Goal: Complete application form

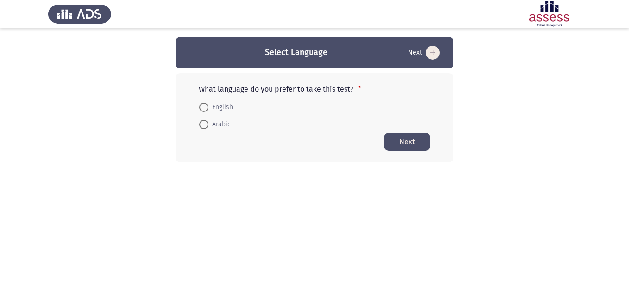
click at [207, 122] on span at bounding box center [203, 124] width 9 height 9
click at [207, 122] on input "Arabic" at bounding box center [203, 124] width 9 height 9
radio input "true"
click at [392, 142] on button "Next" at bounding box center [407, 141] width 46 height 18
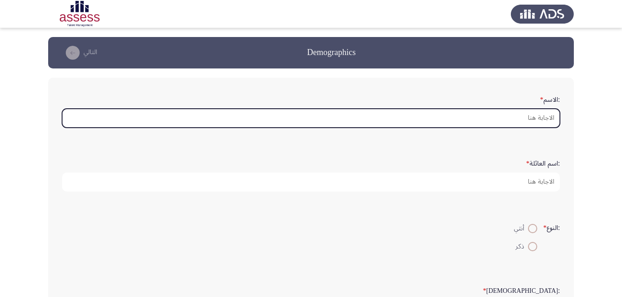
click at [547, 116] on input ":الاسم *" at bounding box center [311, 118] width 498 height 19
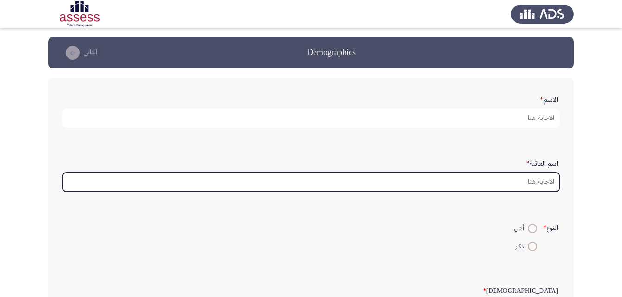
click at [536, 186] on input ":اسم العائلة *" at bounding box center [311, 182] width 498 height 19
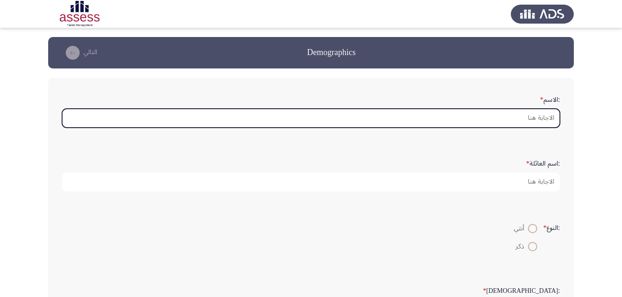
click at [533, 119] on input ":الاسم *" at bounding box center [311, 118] width 498 height 19
type input "u"
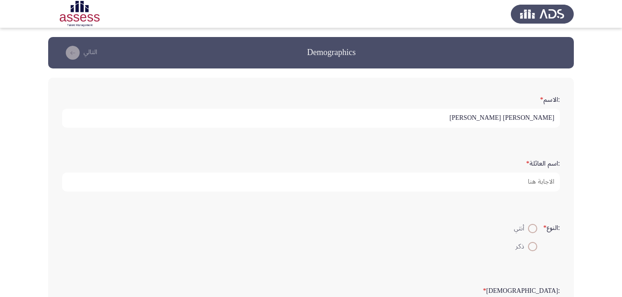
type input "[PERSON_NAME] [PERSON_NAME]"
type input "29612092103514"
click at [528, 246] on span at bounding box center [532, 246] width 9 height 9
click at [528, 246] on input "ذكر" at bounding box center [532, 246] width 9 height 9
radio input "true"
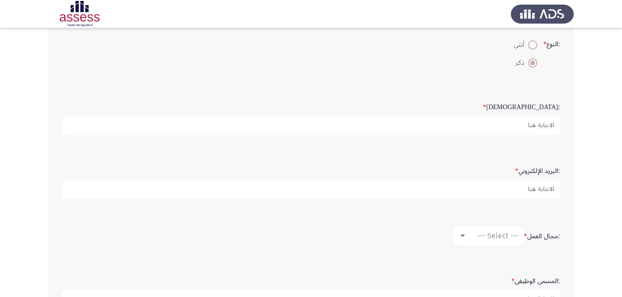
scroll to position [187, 0]
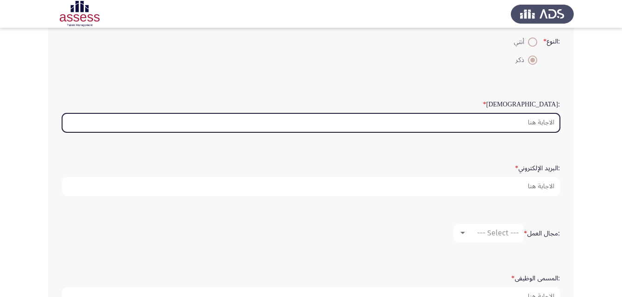
click at [549, 126] on input ":السن *" at bounding box center [311, 122] width 498 height 19
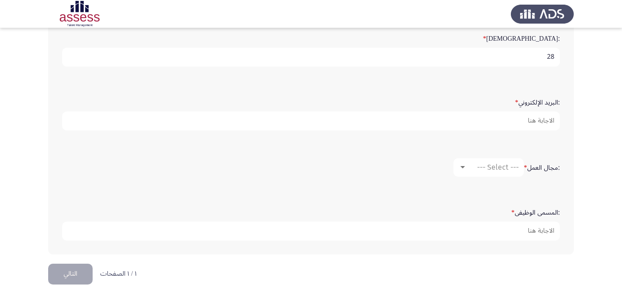
scroll to position [254, 0]
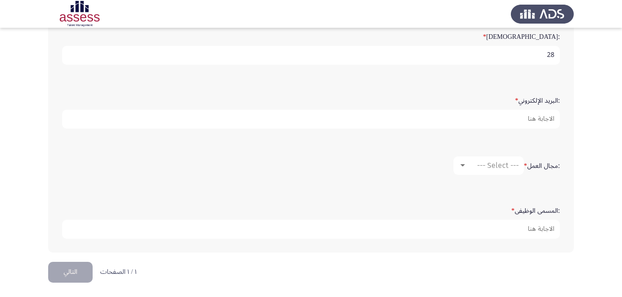
type input "28"
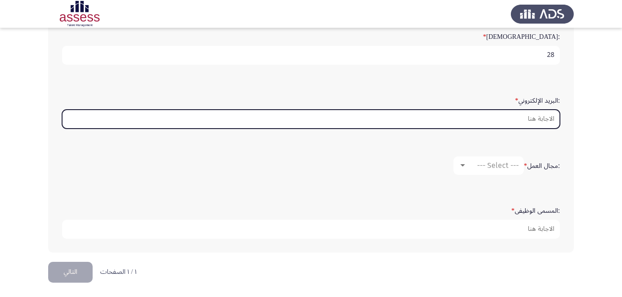
click at [543, 120] on input ":البريد الإلكتروني *" at bounding box center [311, 119] width 498 height 19
click at [536, 117] on input ":البريد الإلكتروني *" at bounding box center [311, 119] width 498 height 19
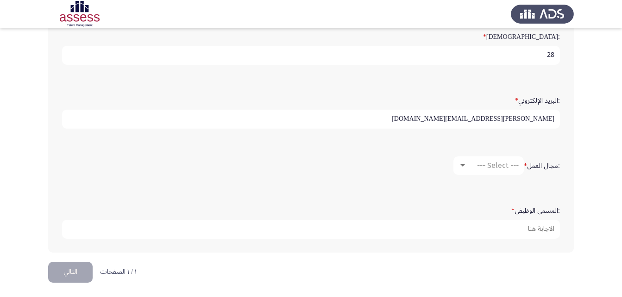
type input "[PERSON_NAME][EMAIL_ADDRESS][DOMAIN_NAME]"
click at [460, 167] on div at bounding box center [462, 165] width 8 height 7
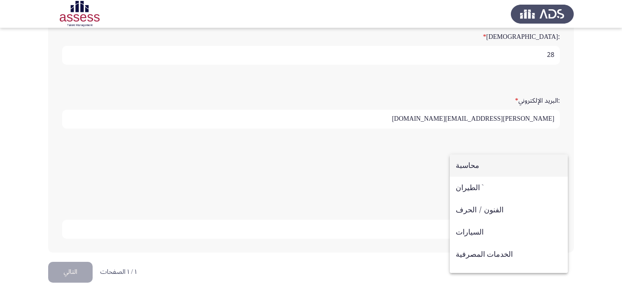
click at [462, 166] on span "محاسبة" at bounding box center [508, 166] width 106 height 22
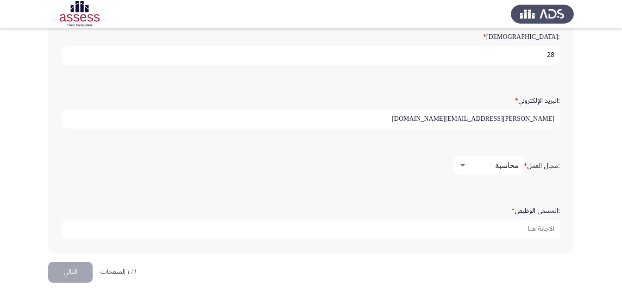
scroll to position [256, 0]
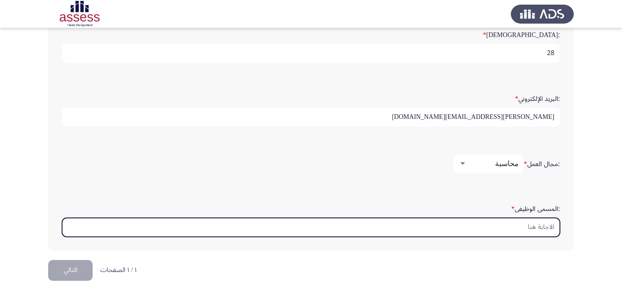
click at [546, 231] on input ":المسمى الوظيفى *" at bounding box center [311, 227] width 498 height 19
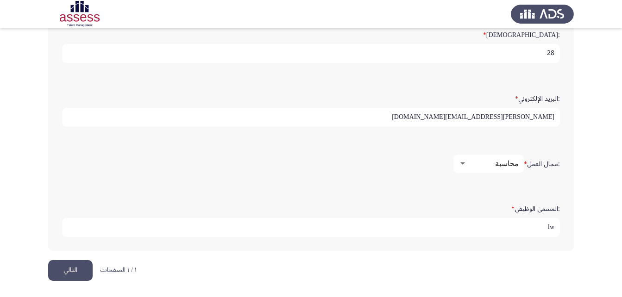
type input "l"
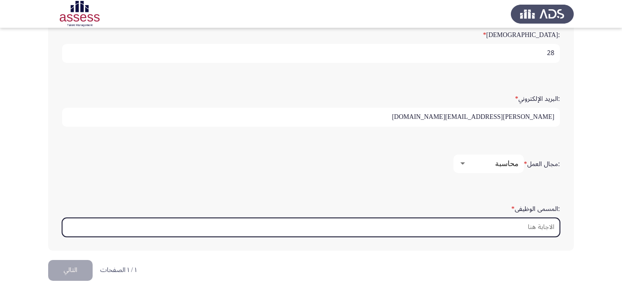
type input "م"
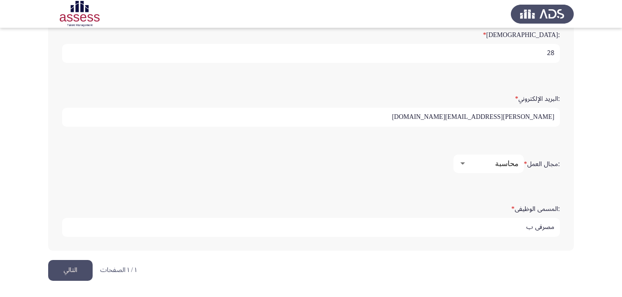
type input "مصرفى ب"
click at [72, 268] on button "التالي" at bounding box center [70, 270] width 44 height 21
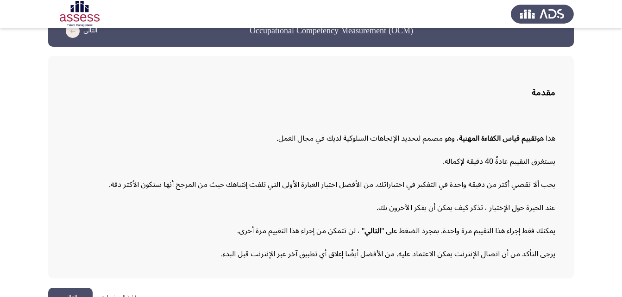
scroll to position [43, 0]
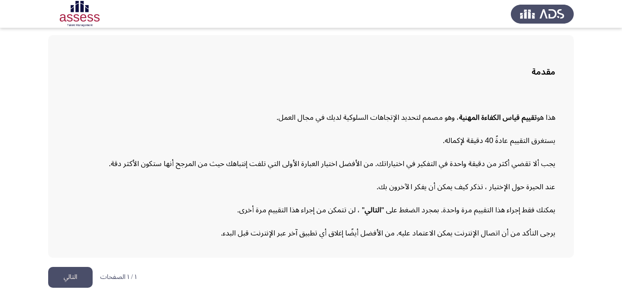
click at [65, 279] on button "التالي" at bounding box center [70, 277] width 44 height 21
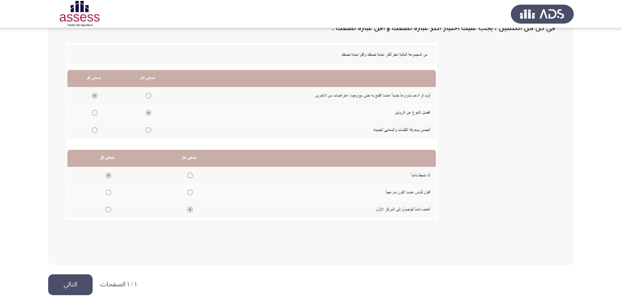
scroll to position [201, 0]
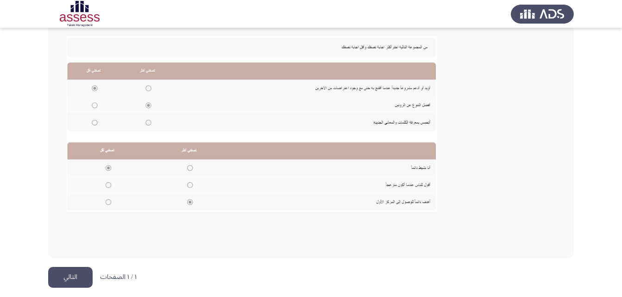
click at [67, 278] on button "التالي" at bounding box center [70, 277] width 44 height 21
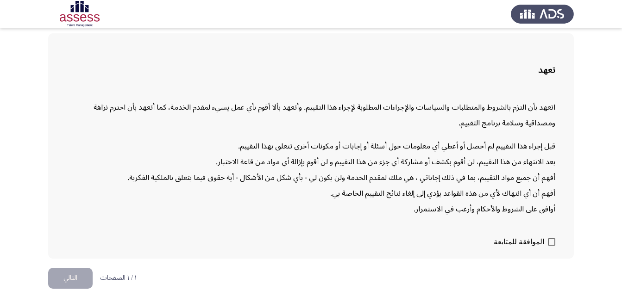
scroll to position [45, 0]
click at [554, 242] on span at bounding box center [551, 240] width 7 height 7
click at [551, 245] on input "الموافقة للمتابعة" at bounding box center [551, 245] width 0 height 0
checkbox input "true"
click at [56, 276] on button "التالي" at bounding box center [70, 277] width 44 height 21
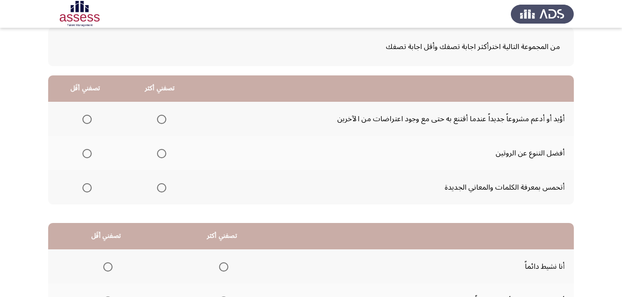
scroll to position [28, 0]
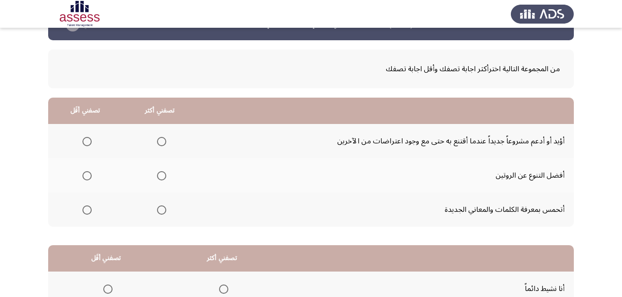
click at [158, 212] on span "Select an option" at bounding box center [161, 210] width 9 height 9
click at [158, 212] on input "Select an option" at bounding box center [161, 210] width 9 height 9
click at [87, 176] on span "Select an option" at bounding box center [87, 176] width 0 height 0
click at [87, 176] on input "Select an option" at bounding box center [86, 175] width 9 height 9
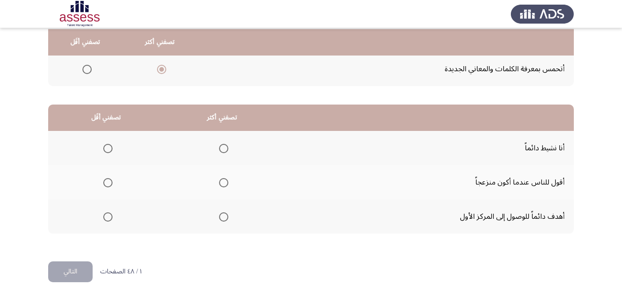
scroll to position [170, 0]
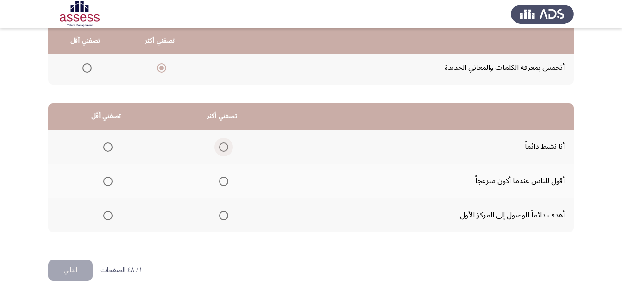
click at [220, 149] on span "Select an option" at bounding box center [223, 147] width 9 height 9
click at [220, 149] on input "Select an option" at bounding box center [223, 147] width 9 height 9
click at [106, 181] on span "Select an option" at bounding box center [107, 181] width 9 height 9
click at [106, 181] on input "Select an option" at bounding box center [107, 181] width 9 height 9
click at [78, 276] on button "التالي" at bounding box center [70, 270] width 44 height 21
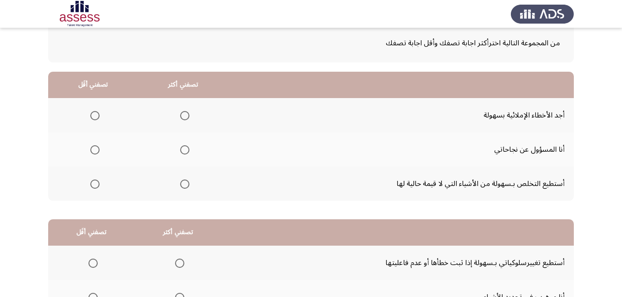
scroll to position [56, 0]
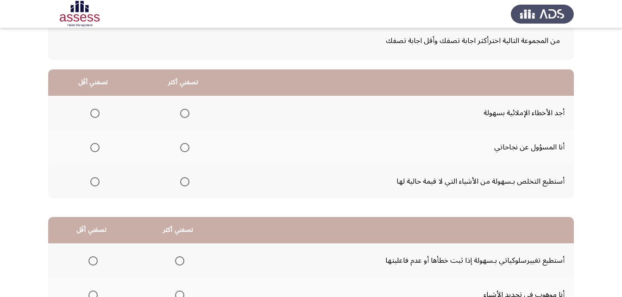
click at [183, 149] on span "Select an option" at bounding box center [184, 147] width 9 height 9
click at [183, 149] on input "Select an option" at bounding box center [184, 147] width 9 height 9
click at [94, 112] on span "Select an option" at bounding box center [94, 113] width 9 height 9
click at [94, 112] on input "Select an option" at bounding box center [94, 113] width 9 height 9
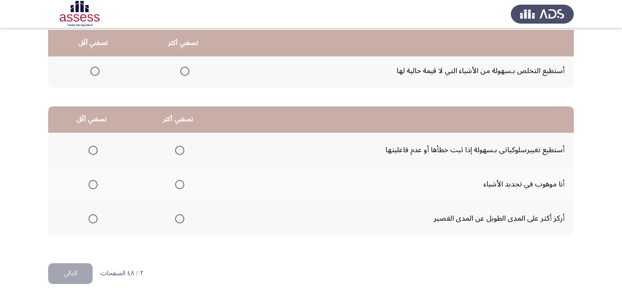
scroll to position [170, 0]
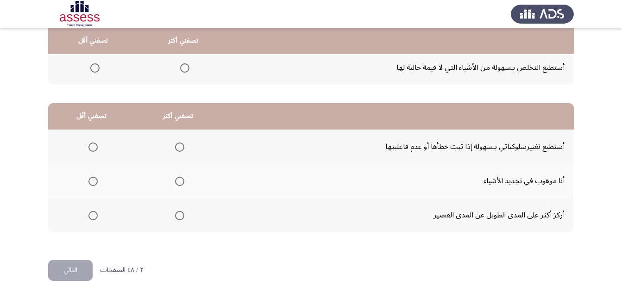
click at [178, 143] on span "Select an option" at bounding box center [179, 147] width 9 height 9
click at [178, 143] on input "Select an option" at bounding box center [179, 147] width 9 height 9
click at [89, 214] on span "Select an option" at bounding box center [92, 215] width 9 height 9
click at [89, 214] on input "Select an option" at bounding box center [92, 215] width 9 height 9
click at [89, 182] on span "Select an option" at bounding box center [92, 181] width 9 height 9
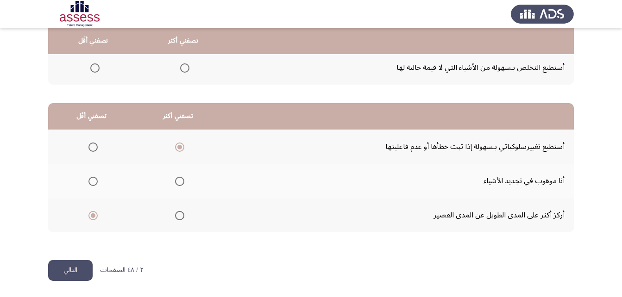
click at [89, 182] on input "Select an option" at bounding box center [92, 181] width 9 height 9
click at [83, 261] on button "التالي" at bounding box center [70, 270] width 44 height 21
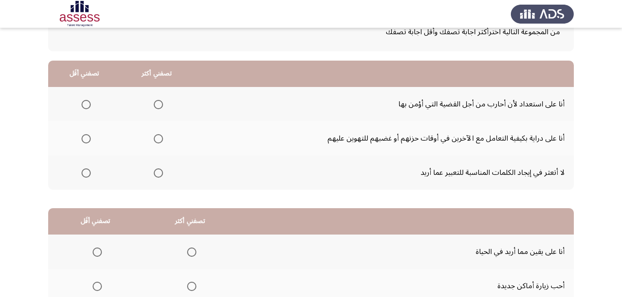
scroll to position [70, 0]
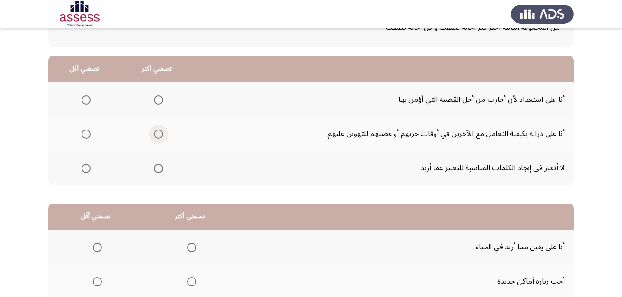
click at [161, 134] on span "Select an option" at bounding box center [158, 134] width 9 height 9
click at [161, 134] on input "Select an option" at bounding box center [158, 134] width 9 height 9
click at [83, 168] on span "Select an option" at bounding box center [85, 168] width 9 height 9
click at [83, 168] on input "Select an option" at bounding box center [85, 168] width 9 height 9
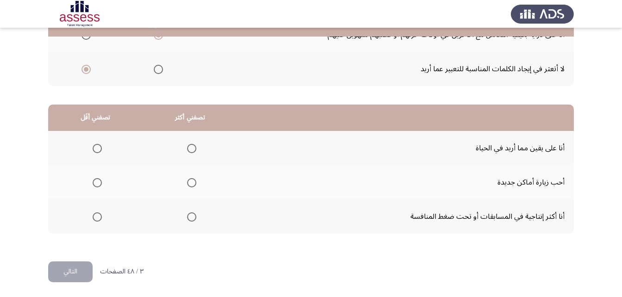
scroll to position [170, 0]
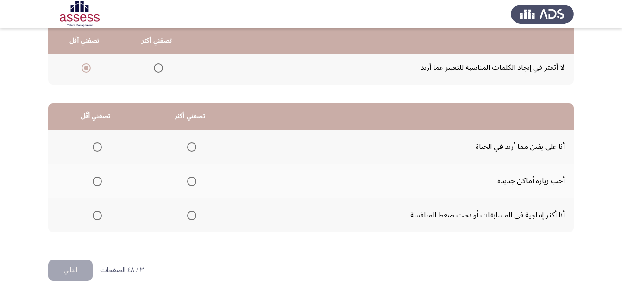
click at [189, 181] on span "Select an option" at bounding box center [191, 181] width 9 height 9
click at [189, 181] on input "Select an option" at bounding box center [191, 181] width 9 height 9
click at [100, 145] on span "Select an option" at bounding box center [97, 147] width 9 height 9
click at [100, 145] on input "Select an option" at bounding box center [97, 147] width 9 height 9
click at [59, 264] on button "التالي" at bounding box center [70, 270] width 44 height 21
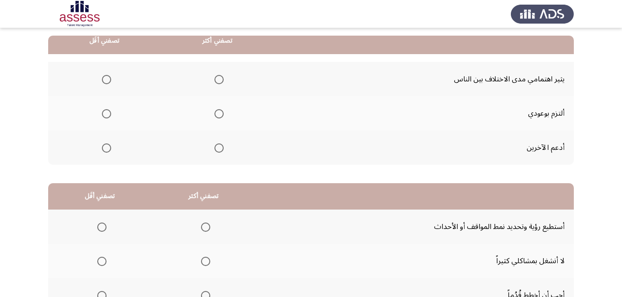
scroll to position [91, 0]
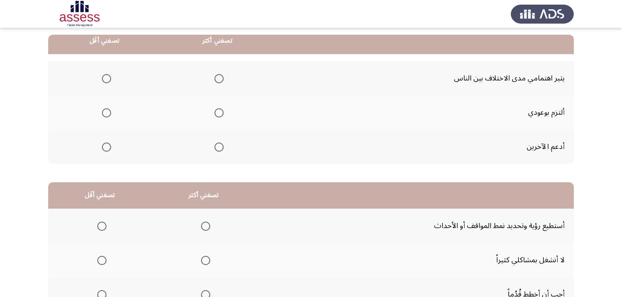
click at [220, 114] on span "Select an option" at bounding box center [218, 112] width 9 height 9
click at [220, 114] on input "Select an option" at bounding box center [218, 112] width 9 height 9
click at [109, 81] on span "Select an option" at bounding box center [106, 78] width 9 height 9
click at [109, 81] on input "Select an option" at bounding box center [106, 78] width 9 height 9
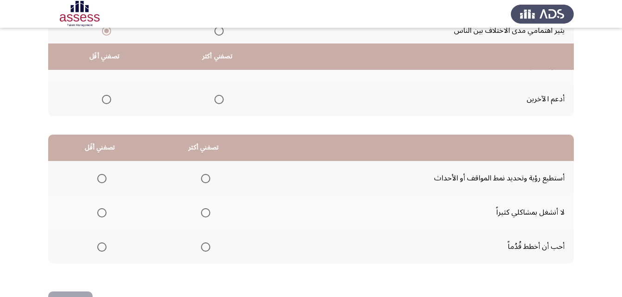
scroll to position [170, 0]
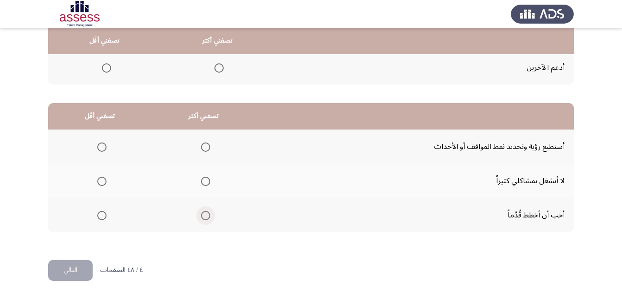
click at [201, 214] on span "Select an option" at bounding box center [205, 215] width 9 height 9
click at [201, 214] on input "Select an option" at bounding box center [205, 215] width 9 height 9
click at [95, 179] on label "Select an option" at bounding box center [100, 181] width 13 height 9
click at [97, 179] on input "Select an option" at bounding box center [101, 181] width 9 height 9
click at [65, 272] on button "التالي" at bounding box center [70, 270] width 44 height 21
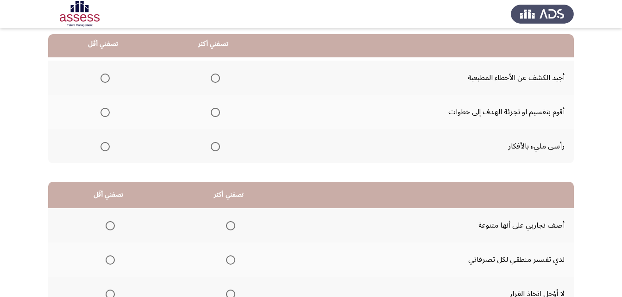
scroll to position [95, 0]
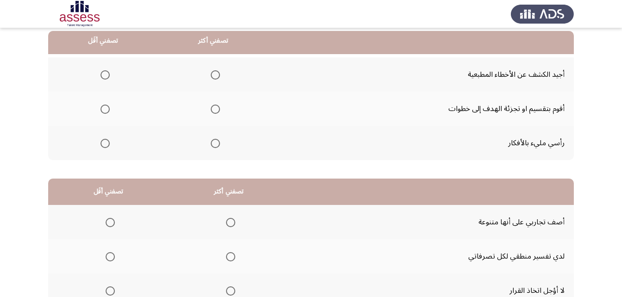
click at [211, 106] on span "Select an option" at bounding box center [215, 109] width 9 height 9
click at [211, 106] on input "Select an option" at bounding box center [215, 109] width 9 height 9
click at [107, 74] on span "Select an option" at bounding box center [104, 74] width 9 height 9
click at [107, 74] on input "Select an option" at bounding box center [104, 74] width 9 height 9
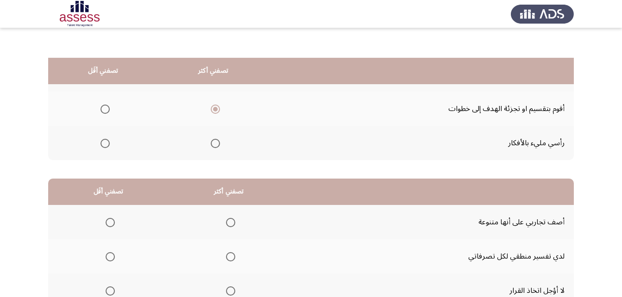
scroll to position [170, 0]
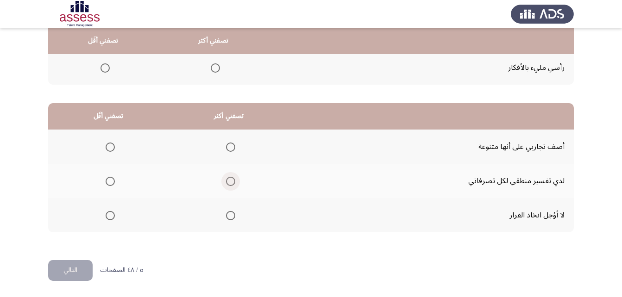
click at [227, 177] on span "Select an option" at bounding box center [230, 181] width 9 height 9
click at [227, 177] on input "Select an option" at bounding box center [230, 181] width 9 height 9
click at [106, 218] on span "Select an option" at bounding box center [110, 215] width 9 height 9
click at [106, 218] on input "Select an option" at bounding box center [110, 215] width 9 height 9
click at [65, 270] on button "التالي" at bounding box center [70, 270] width 44 height 21
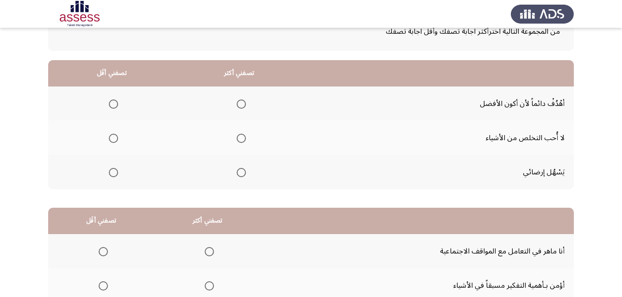
scroll to position [68, 0]
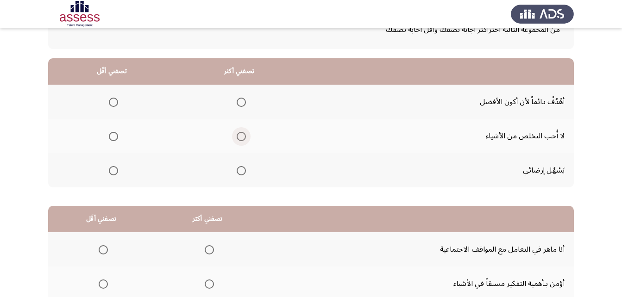
click at [244, 139] on span "Select an option" at bounding box center [241, 136] width 9 height 9
click at [244, 139] on input "Select an option" at bounding box center [241, 136] width 9 height 9
click at [113, 101] on span "Select an option" at bounding box center [113, 102] width 9 height 9
click at [113, 101] on input "Select an option" at bounding box center [113, 102] width 9 height 9
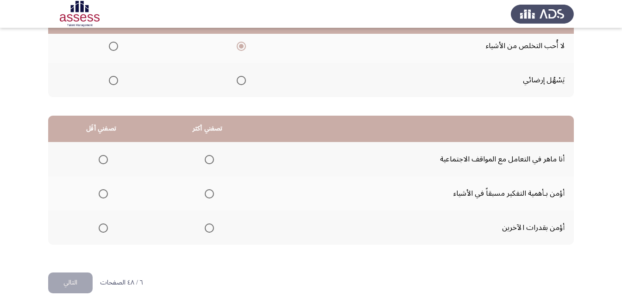
scroll to position [170, 0]
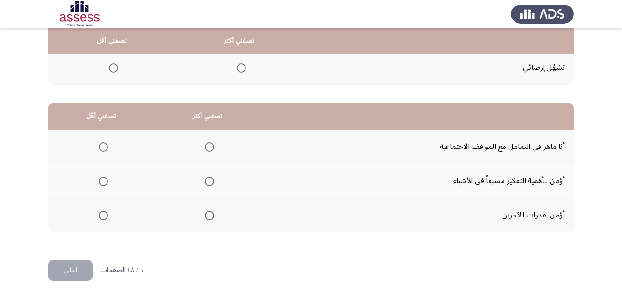
click at [212, 184] on span "Select an option" at bounding box center [209, 181] width 9 height 9
click at [212, 184] on input "Select an option" at bounding box center [209, 181] width 9 height 9
click at [103, 147] on span "Select an option" at bounding box center [103, 147] width 0 height 0
click at [103, 147] on input "Select an option" at bounding box center [103, 147] width 9 height 9
click at [83, 267] on button "التالي" at bounding box center [70, 270] width 44 height 21
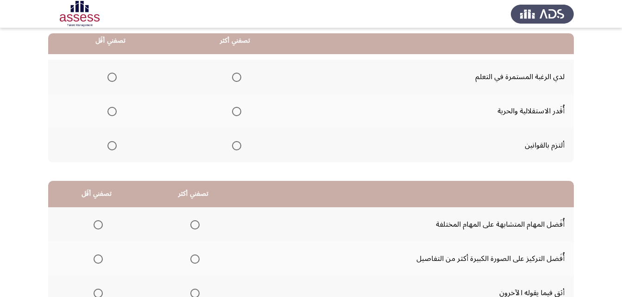
scroll to position [92, 0]
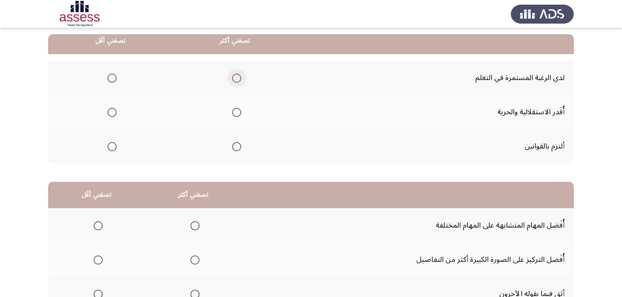
click at [234, 77] on span "Select an option" at bounding box center [236, 78] width 9 height 9
click at [234, 77] on input "Select an option" at bounding box center [236, 78] width 9 height 9
click at [111, 115] on span "Select an option" at bounding box center [111, 112] width 9 height 9
click at [111, 115] on input "Select an option" at bounding box center [111, 112] width 9 height 9
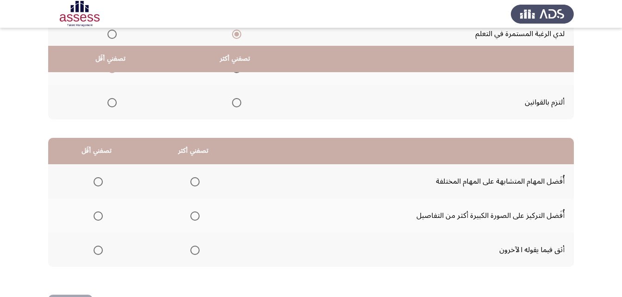
scroll to position [170, 0]
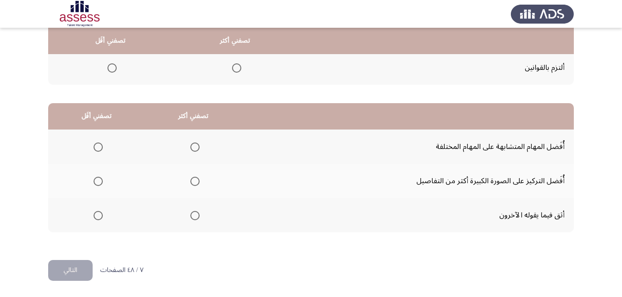
click at [196, 149] on span "Select an option" at bounding box center [194, 147] width 9 height 9
click at [196, 149] on input "Select an option" at bounding box center [194, 147] width 9 height 9
click at [98, 217] on span "Select an option" at bounding box center [98, 215] width 9 height 9
click at [98, 217] on input "Select an option" at bounding box center [98, 215] width 9 height 9
click at [81, 269] on button "التالي" at bounding box center [70, 270] width 44 height 21
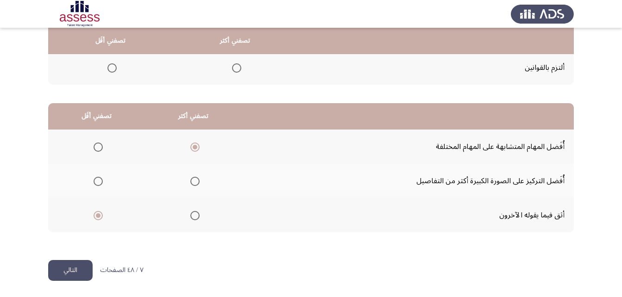
scroll to position [0, 0]
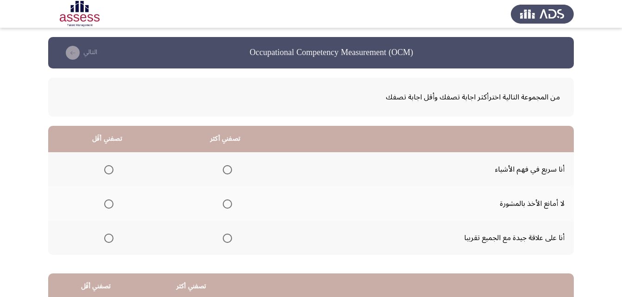
click at [227, 204] on span "Select an option" at bounding box center [227, 204] width 0 height 0
click at [225, 204] on input "Select an option" at bounding box center [227, 204] width 9 height 9
click at [106, 169] on span "Select an option" at bounding box center [108, 169] width 9 height 9
click at [106, 169] on input "Select an option" at bounding box center [108, 169] width 9 height 9
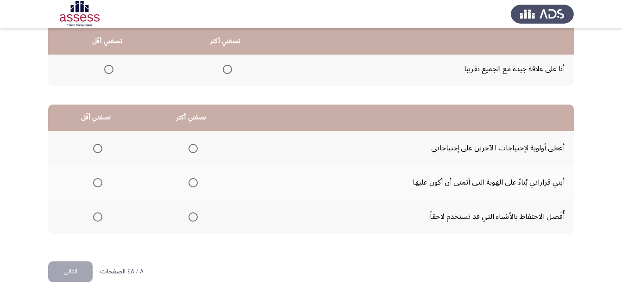
scroll to position [169, 0]
click at [191, 182] on span "Select an option" at bounding box center [192, 182] width 9 height 9
click at [191, 182] on input "Select an option" at bounding box center [192, 182] width 9 height 9
click at [100, 215] on span "Select an option" at bounding box center [97, 216] width 9 height 9
click at [100, 215] on input "Select an option" at bounding box center [97, 216] width 9 height 9
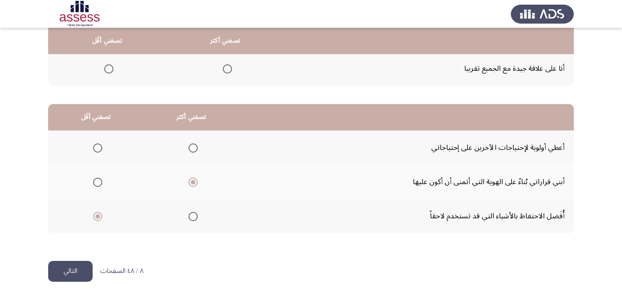
click at [68, 265] on button "التالي" at bounding box center [70, 271] width 44 height 21
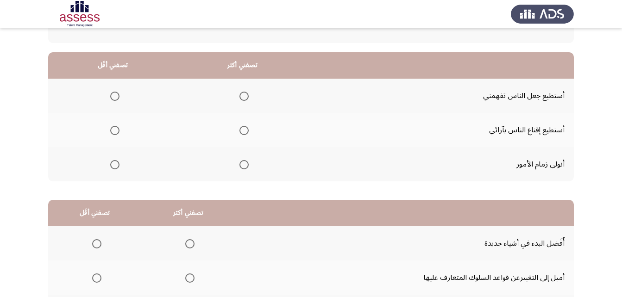
scroll to position [61, 0]
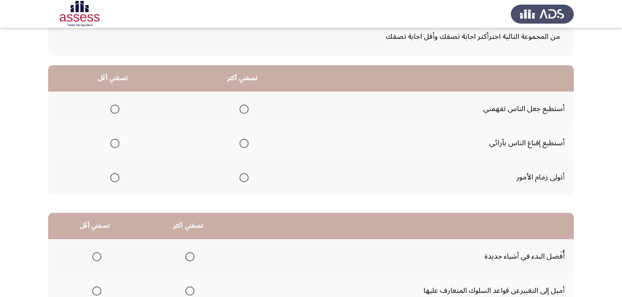
click at [241, 108] on span "Select an option" at bounding box center [243, 109] width 9 height 9
click at [241, 108] on input "Select an option" at bounding box center [243, 109] width 9 height 9
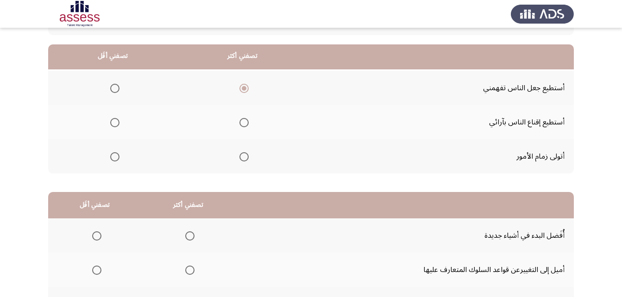
scroll to position [111, 0]
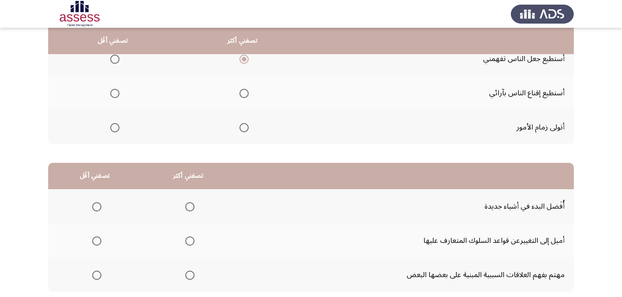
click at [111, 128] on span "Select an option" at bounding box center [114, 127] width 9 height 9
click at [111, 128] on input "Select an option" at bounding box center [114, 127] width 9 height 9
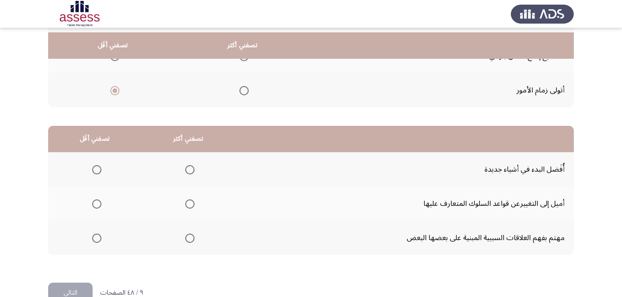
scroll to position [152, 0]
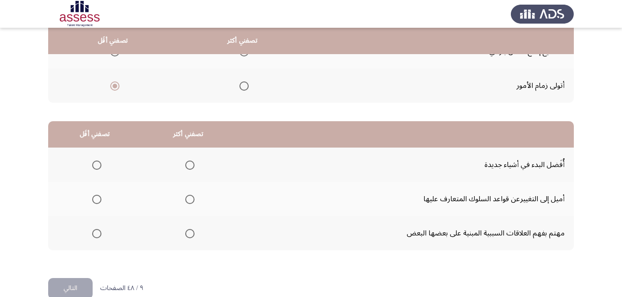
click at [187, 234] on span "Select an option" at bounding box center [189, 233] width 9 height 9
click at [187, 234] on input "Select an option" at bounding box center [189, 233] width 9 height 9
click at [96, 200] on span "Select an option" at bounding box center [96, 199] width 9 height 9
click at [96, 200] on input "Select an option" at bounding box center [96, 199] width 9 height 9
click at [76, 284] on button "التالي" at bounding box center [70, 288] width 44 height 21
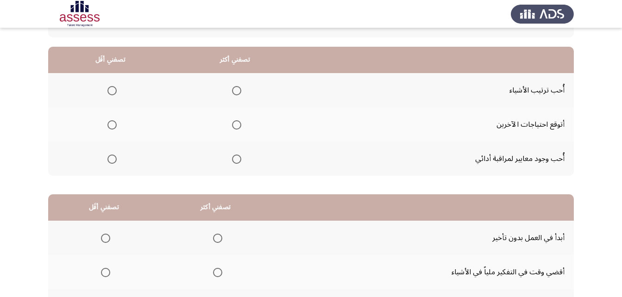
scroll to position [84, 0]
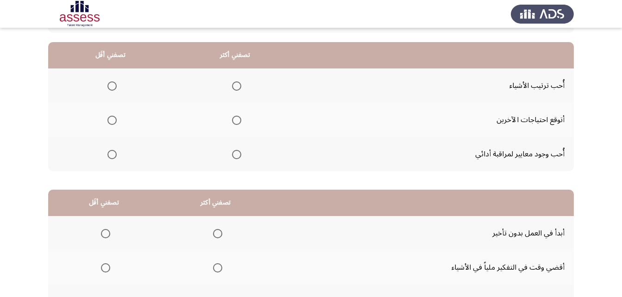
click at [237, 156] on span "Select an option" at bounding box center [236, 154] width 9 height 9
click at [237, 156] on input "Select an option" at bounding box center [236, 154] width 9 height 9
click at [111, 84] on span "Select an option" at bounding box center [111, 85] width 9 height 9
click at [111, 84] on input "Select an option" at bounding box center [111, 85] width 9 height 9
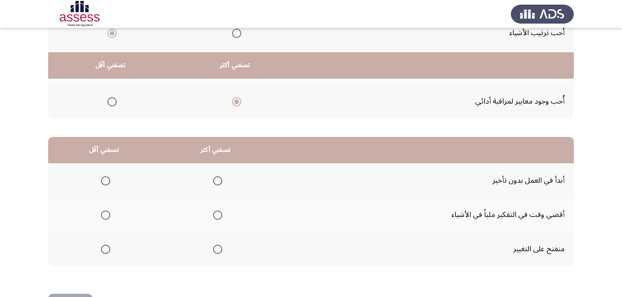
scroll to position [170, 0]
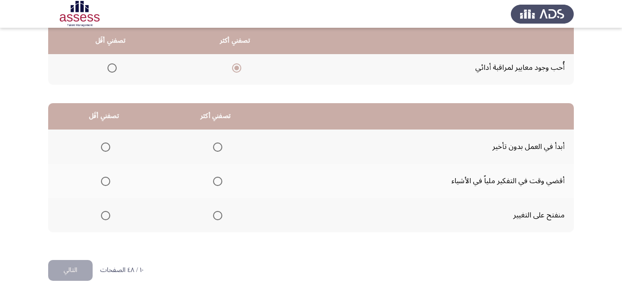
click at [216, 145] on span "Select an option" at bounding box center [217, 147] width 9 height 9
click at [216, 145] on input "Select an option" at bounding box center [217, 147] width 9 height 9
click at [106, 177] on span "Select an option" at bounding box center [105, 181] width 9 height 9
click at [106, 177] on input "Select an option" at bounding box center [105, 181] width 9 height 9
click at [72, 266] on button "التالي" at bounding box center [70, 270] width 44 height 21
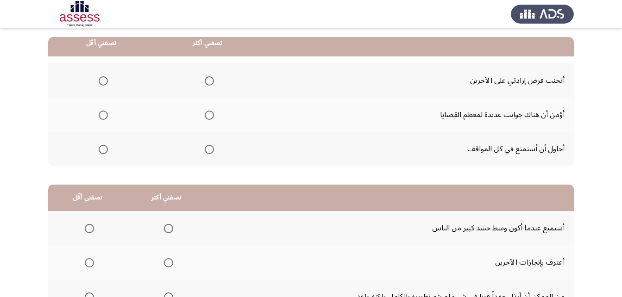
scroll to position [91, 0]
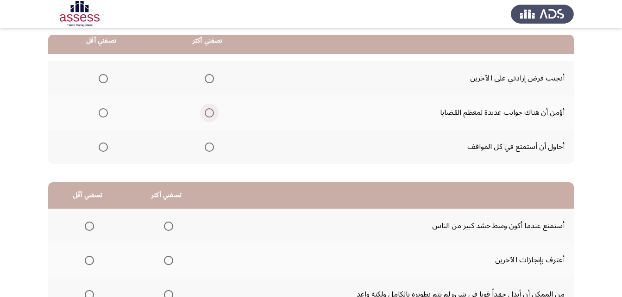
click at [209, 110] on span "Select an option" at bounding box center [209, 112] width 9 height 9
click at [209, 110] on input "Select an option" at bounding box center [209, 112] width 9 height 9
click at [101, 149] on span "Select an option" at bounding box center [103, 147] width 9 height 9
click at [101, 149] on input "Select an option" at bounding box center [103, 147] width 9 height 9
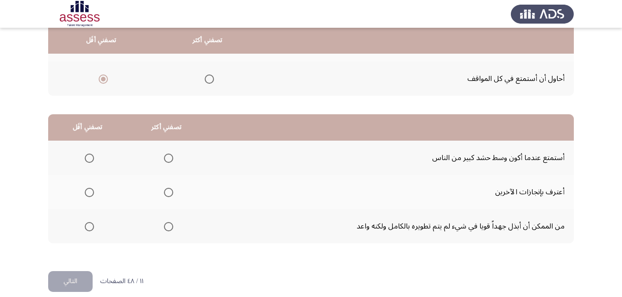
scroll to position [160, 0]
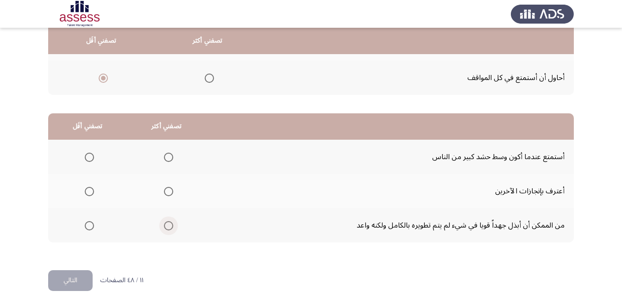
click at [164, 226] on span "Select an option" at bounding box center [168, 225] width 9 height 9
click at [164, 226] on input "Select an option" at bounding box center [168, 225] width 9 height 9
click at [87, 156] on span "Select an option" at bounding box center [89, 157] width 9 height 9
click at [87, 156] on input "Select an option" at bounding box center [89, 157] width 9 height 9
click at [76, 274] on button "التالي" at bounding box center [70, 280] width 44 height 21
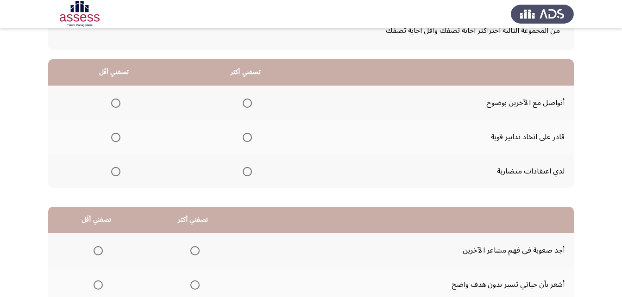
scroll to position [68, 0]
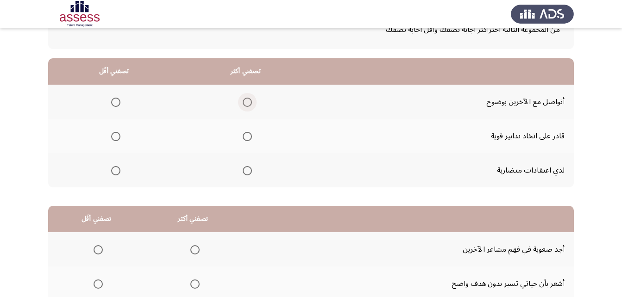
click at [251, 102] on span "Select an option" at bounding box center [247, 102] width 9 height 9
click at [251, 102] on input "Select an option" at bounding box center [247, 102] width 9 height 9
click at [113, 168] on span "Select an option" at bounding box center [115, 170] width 9 height 9
click at [113, 168] on input "Select an option" at bounding box center [115, 170] width 9 height 9
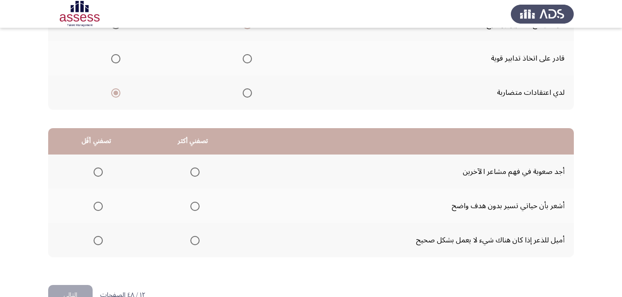
scroll to position [170, 0]
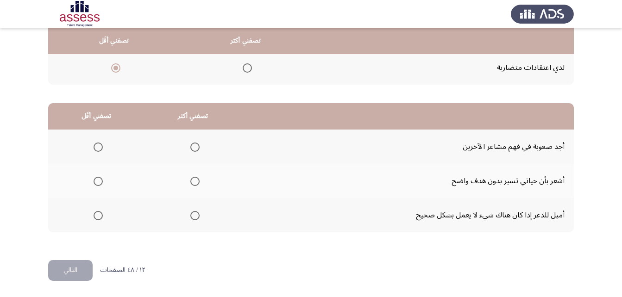
click at [192, 180] on span "Select an option" at bounding box center [194, 181] width 9 height 9
click at [192, 180] on input "Select an option" at bounding box center [194, 181] width 9 height 9
click at [99, 146] on span "Select an option" at bounding box center [98, 147] width 9 height 9
click at [99, 146] on input "Select an option" at bounding box center [98, 147] width 9 height 9
click at [78, 272] on button "التالي" at bounding box center [70, 270] width 44 height 21
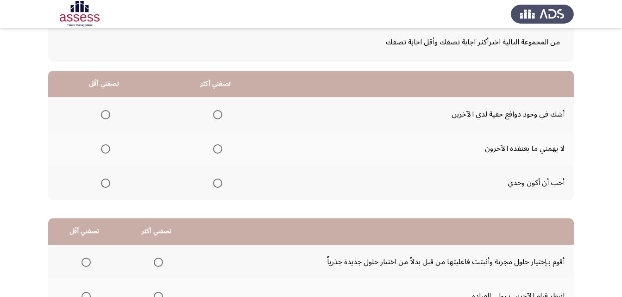
scroll to position [62, 0]
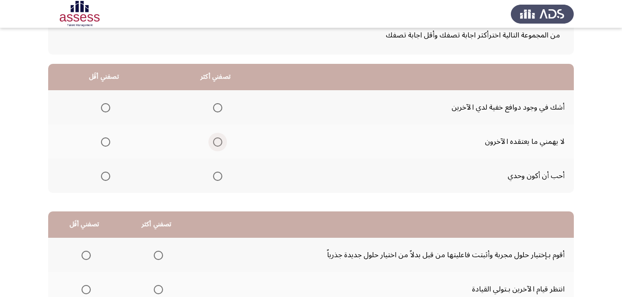
click at [214, 143] on span "Select an option" at bounding box center [217, 141] width 9 height 9
click at [214, 143] on input "Select an option" at bounding box center [217, 141] width 9 height 9
click at [103, 108] on span "Select an option" at bounding box center [105, 107] width 9 height 9
click at [103, 108] on input "Select an option" at bounding box center [105, 107] width 9 height 9
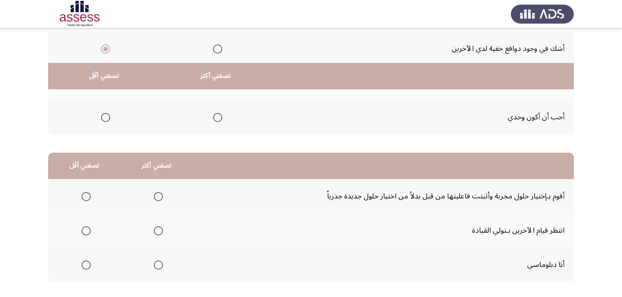
scroll to position [170, 0]
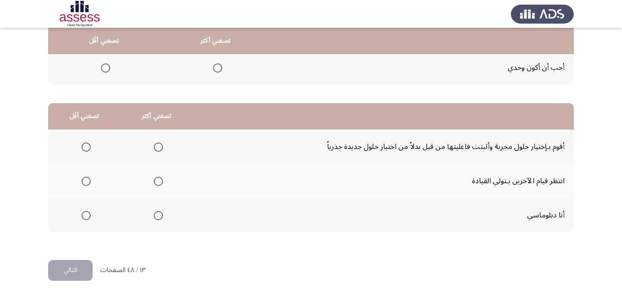
click at [155, 216] on span "Select an option" at bounding box center [158, 215] width 9 height 9
click at [155, 216] on input "Select an option" at bounding box center [158, 215] width 9 height 9
click at [87, 184] on span "Select an option" at bounding box center [85, 181] width 9 height 9
click at [87, 184] on input "Select an option" at bounding box center [85, 181] width 9 height 9
click at [75, 264] on button "التالي" at bounding box center [70, 270] width 44 height 21
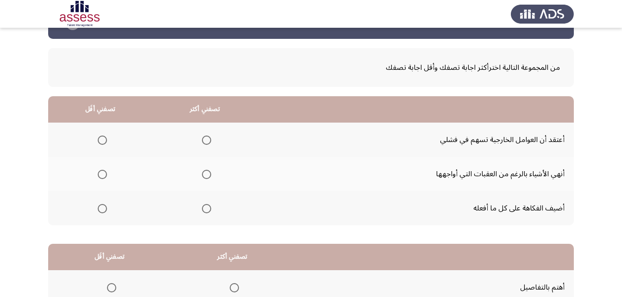
scroll to position [34, 0]
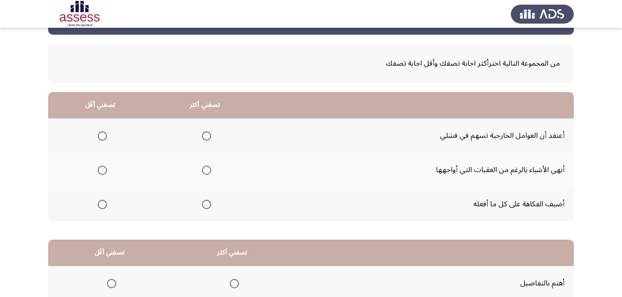
click at [208, 171] on span "Select an option" at bounding box center [206, 170] width 9 height 9
click at [208, 171] on input "Select an option" at bounding box center [206, 170] width 9 height 9
click at [96, 205] on label "Select an option" at bounding box center [100, 204] width 13 height 9
click at [98, 205] on input "Select an option" at bounding box center [102, 204] width 9 height 9
click at [100, 136] on span "Select an option" at bounding box center [102, 135] width 9 height 9
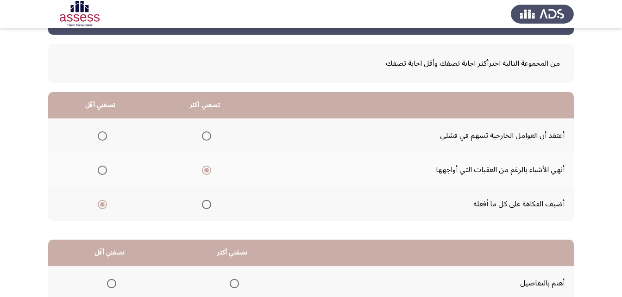
click at [100, 136] on input "Select an option" at bounding box center [102, 135] width 9 height 9
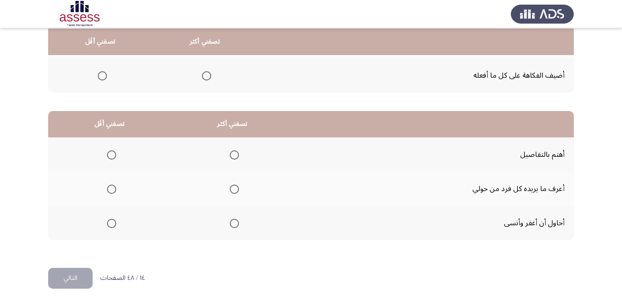
scroll to position [165, 0]
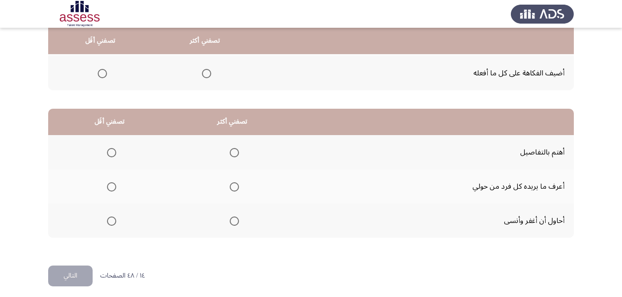
click at [233, 221] on span "Select an option" at bounding box center [234, 221] width 9 height 9
click at [233, 221] on input "Select an option" at bounding box center [234, 221] width 9 height 9
click at [110, 152] on span "Select an option" at bounding box center [111, 152] width 9 height 9
click at [110, 152] on input "Select an option" at bounding box center [111, 152] width 9 height 9
click at [78, 274] on button "التالي" at bounding box center [70, 276] width 44 height 21
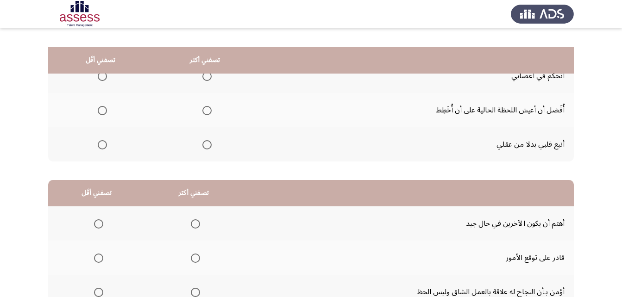
scroll to position [115, 0]
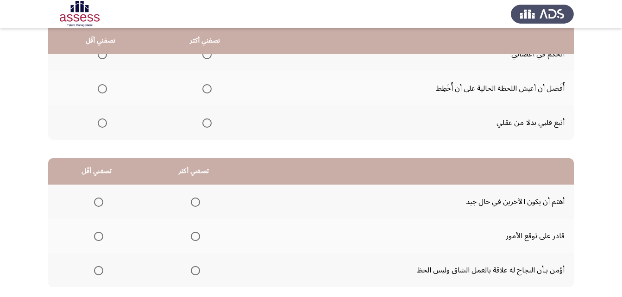
click at [206, 56] on span "Select an option" at bounding box center [206, 54] width 9 height 9
click at [206, 56] on input "Select an option" at bounding box center [206, 54] width 9 height 9
click at [102, 89] on span "Select an option" at bounding box center [102, 88] width 9 height 9
click at [102, 89] on input "Select an option" at bounding box center [102, 88] width 9 height 9
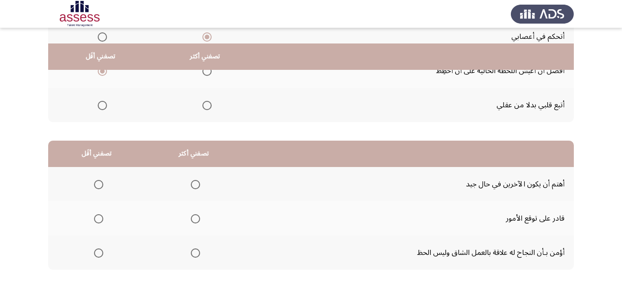
scroll to position [170, 0]
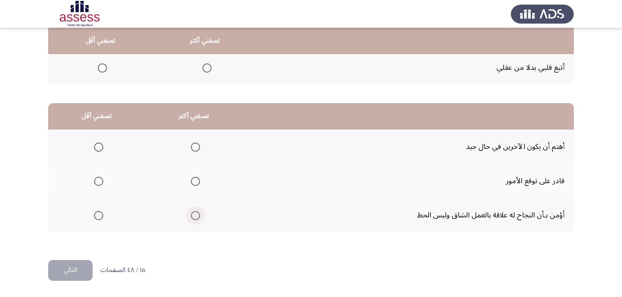
click at [195, 218] on span "Select an option" at bounding box center [195, 215] width 9 height 9
click at [195, 218] on input "Select an option" at bounding box center [195, 215] width 9 height 9
click at [99, 180] on span "Select an option" at bounding box center [98, 181] width 9 height 9
click at [99, 180] on input "Select an option" at bounding box center [98, 181] width 9 height 9
click at [74, 268] on button "التالي" at bounding box center [70, 270] width 44 height 21
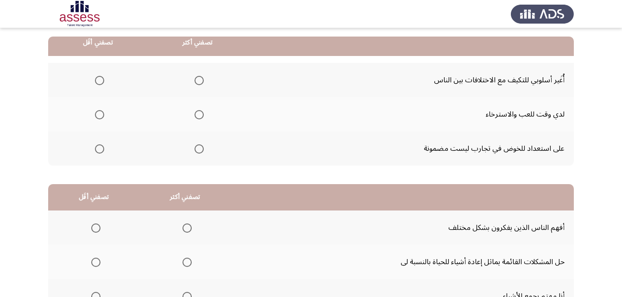
scroll to position [91, 0]
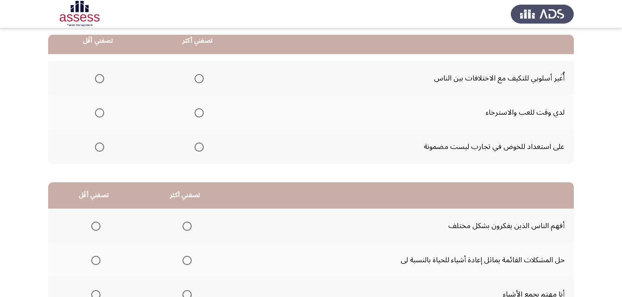
click at [203, 147] on th at bounding box center [198, 147] width 100 height 34
click at [200, 148] on span "Select an option" at bounding box center [198, 147] width 9 height 9
click at [200, 148] on input "Select an option" at bounding box center [198, 147] width 9 height 9
click at [99, 80] on span "Select an option" at bounding box center [99, 78] width 9 height 9
click at [99, 80] on input "Select an option" at bounding box center [99, 78] width 9 height 9
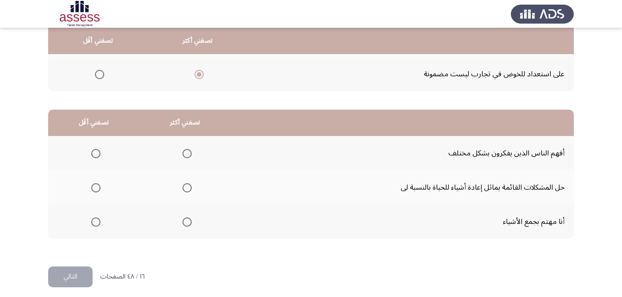
scroll to position [168, 0]
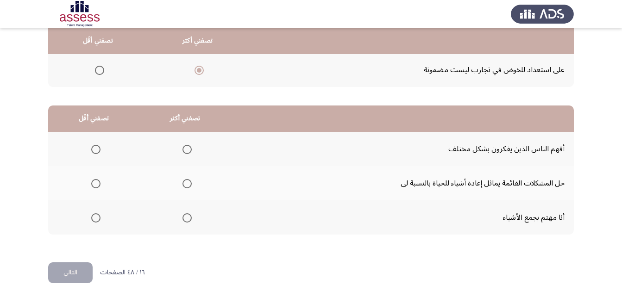
click at [186, 184] on span "Select an option" at bounding box center [186, 183] width 9 height 9
click at [186, 184] on input "Select an option" at bounding box center [186, 183] width 9 height 9
click at [91, 218] on span "Select an option" at bounding box center [95, 217] width 9 height 9
click at [91, 218] on input "Select an option" at bounding box center [95, 217] width 9 height 9
click at [70, 271] on button "التالي" at bounding box center [70, 272] width 44 height 21
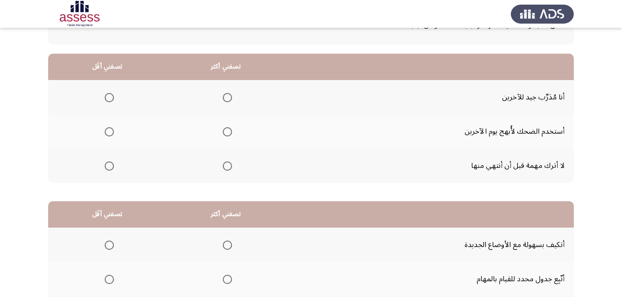
scroll to position [79, 0]
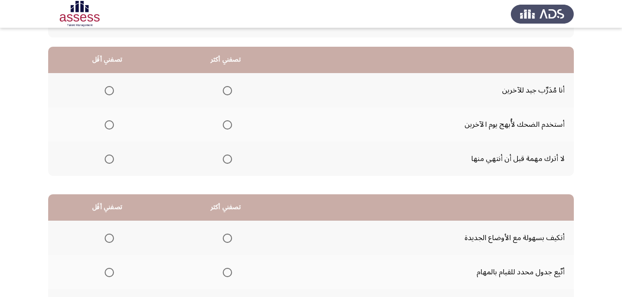
click at [228, 160] on span "Select an option" at bounding box center [227, 159] width 9 height 9
click at [228, 160] on input "Select an option" at bounding box center [227, 159] width 9 height 9
click at [106, 91] on span "Select an option" at bounding box center [109, 90] width 9 height 9
click at [106, 91] on input "Select an option" at bounding box center [109, 90] width 9 height 9
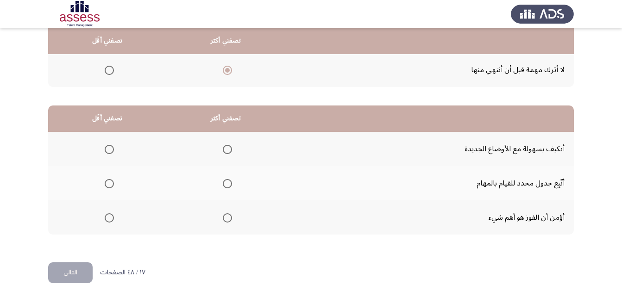
scroll to position [170, 0]
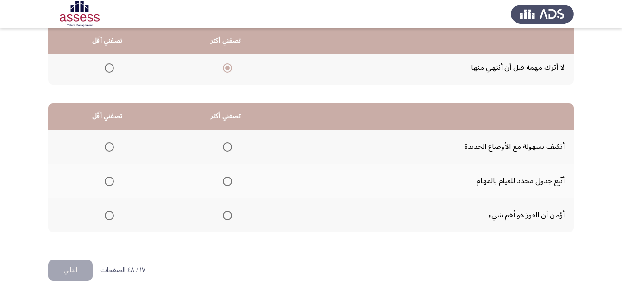
click at [225, 183] on span "Select an option" at bounding box center [227, 181] width 9 height 9
click at [225, 183] on input "Select an option" at bounding box center [227, 181] width 9 height 9
click at [108, 213] on span "Select an option" at bounding box center [109, 215] width 9 height 9
click at [108, 213] on input "Select an option" at bounding box center [109, 215] width 9 height 9
click at [58, 274] on button "التالي" at bounding box center [70, 270] width 44 height 21
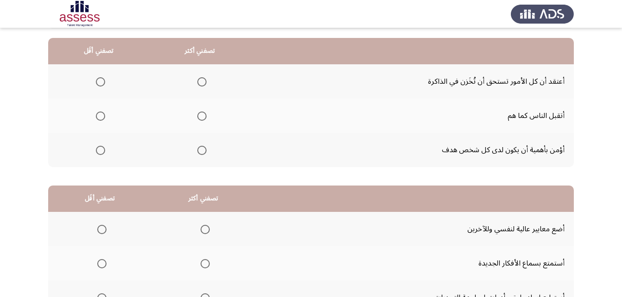
scroll to position [87, 0]
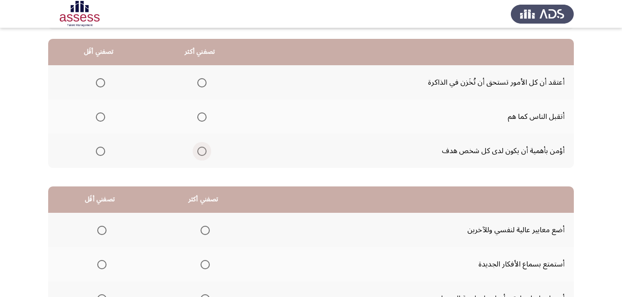
click at [202, 152] on span "Select an option" at bounding box center [201, 151] width 9 height 9
click at [202, 152] on input "Select an option" at bounding box center [201, 151] width 9 height 9
click at [101, 86] on span "Select an option" at bounding box center [100, 82] width 9 height 9
click at [101, 86] on input "Select an option" at bounding box center [100, 82] width 9 height 9
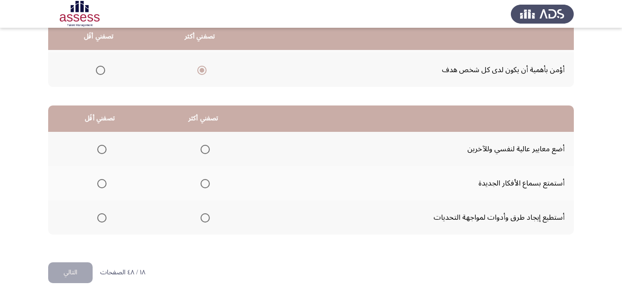
scroll to position [170, 0]
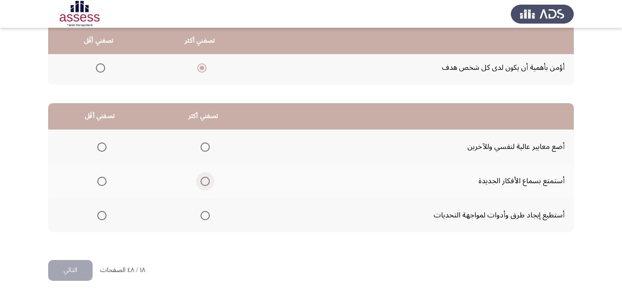
click at [203, 184] on span "Select an option" at bounding box center [204, 181] width 9 height 9
click at [203, 184] on input "Select an option" at bounding box center [204, 181] width 9 height 9
click at [100, 147] on span "Select an option" at bounding box center [101, 147] width 9 height 9
click at [100, 147] on input "Select an option" at bounding box center [101, 147] width 9 height 9
click at [84, 270] on button "التالي" at bounding box center [70, 270] width 44 height 21
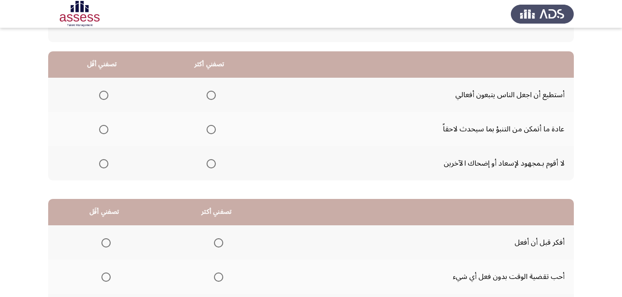
scroll to position [77, 0]
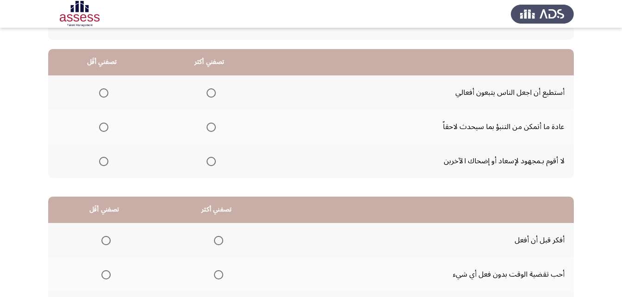
click at [212, 126] on span "Select an option" at bounding box center [210, 127] width 9 height 9
click at [212, 126] on input "Select an option" at bounding box center [210, 127] width 9 height 9
click at [103, 162] on span "Select an option" at bounding box center [103, 161] width 9 height 9
click at [103, 162] on input "Select an option" at bounding box center [103, 161] width 9 height 9
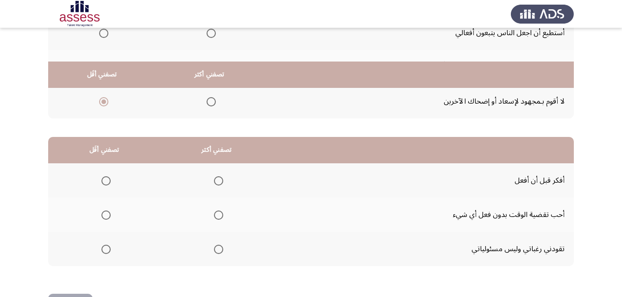
scroll to position [170, 0]
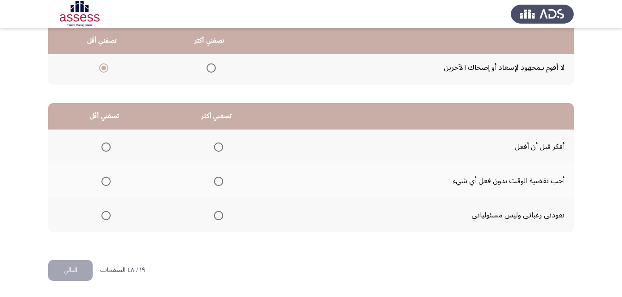
click at [214, 144] on span "Select an option" at bounding box center [218, 147] width 9 height 9
click at [214, 144] on input "Select an option" at bounding box center [218, 147] width 9 height 9
click at [104, 215] on span "Select an option" at bounding box center [105, 215] width 9 height 9
click at [104, 215] on input "Select an option" at bounding box center [105, 215] width 9 height 9
click at [70, 273] on button "التالي" at bounding box center [70, 270] width 44 height 21
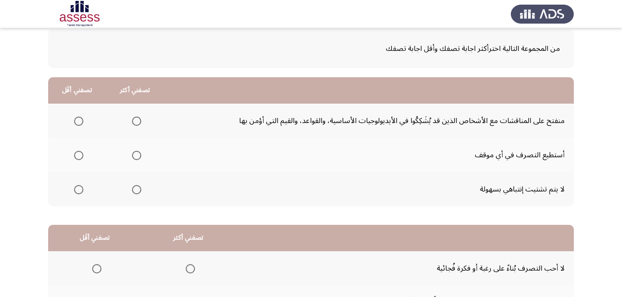
scroll to position [50, 0]
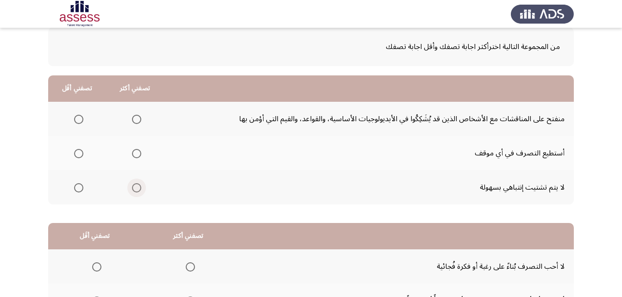
click at [132, 189] on span "Select an option" at bounding box center [136, 187] width 9 height 9
click at [132, 189] on input "Select an option" at bounding box center [136, 187] width 9 height 9
click at [82, 156] on span "Select an option" at bounding box center [78, 153] width 9 height 9
click at [82, 156] on input "Select an option" at bounding box center [78, 153] width 9 height 9
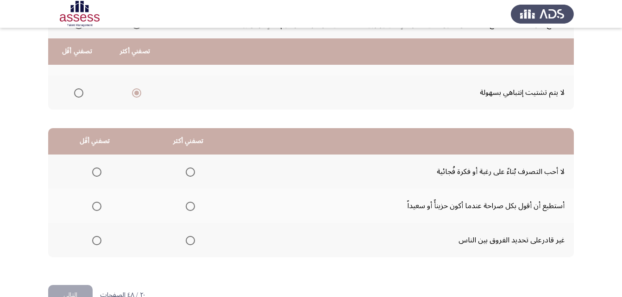
scroll to position [156, 0]
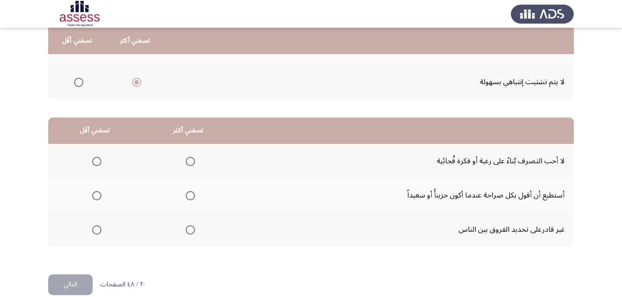
click at [190, 162] on span "Select an option" at bounding box center [190, 161] width 9 height 9
click at [190, 162] on input "Select an option" at bounding box center [190, 161] width 9 height 9
click at [95, 194] on span "Select an option" at bounding box center [96, 195] width 9 height 9
click at [95, 194] on input "Select an option" at bounding box center [96, 195] width 9 height 9
click at [80, 286] on button "التالي" at bounding box center [70, 284] width 44 height 21
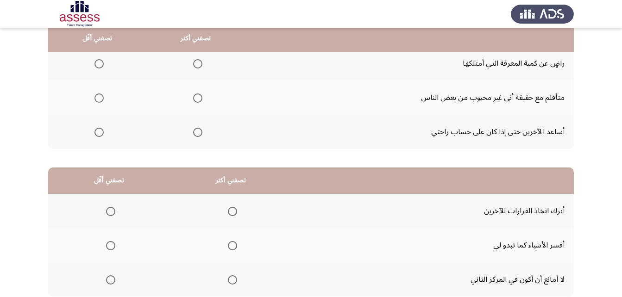
scroll to position [103, 0]
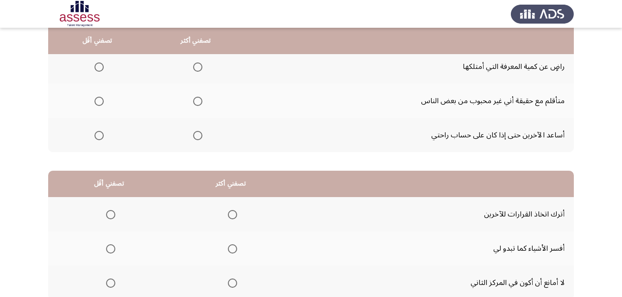
drag, startPoint x: 97, startPoint y: 61, endPoint x: 99, endPoint y: 67, distance: 6.0
click at [99, 65] on mat-radio-group "Select an option" at bounding box center [97, 67] width 13 height 16
click at [99, 68] on span "Select an option" at bounding box center [98, 66] width 9 height 9
click at [99, 68] on input "Select an option" at bounding box center [98, 66] width 9 height 9
click at [198, 133] on span "Select an option" at bounding box center [197, 135] width 9 height 9
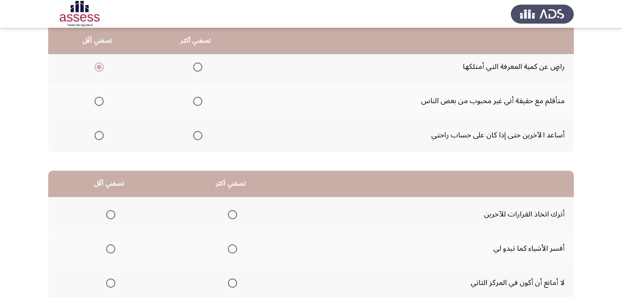
click at [198, 133] on input "Select an option" at bounding box center [197, 135] width 9 height 9
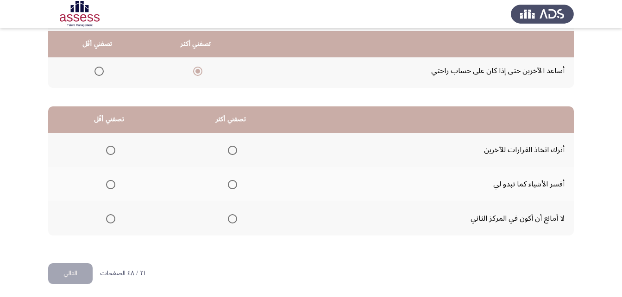
scroll to position [170, 0]
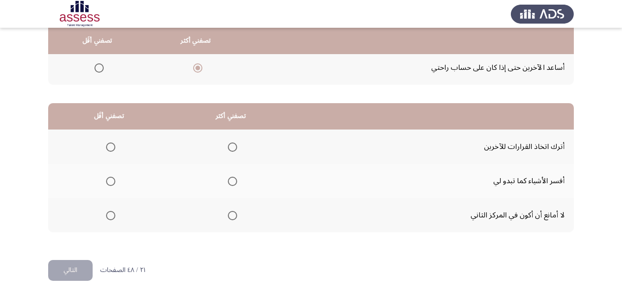
click at [234, 215] on span "Select an option" at bounding box center [232, 215] width 9 height 9
click at [234, 215] on input "Select an option" at bounding box center [232, 215] width 9 height 9
click at [111, 179] on span "Select an option" at bounding box center [110, 181] width 9 height 9
click at [111, 179] on input "Select an option" at bounding box center [110, 181] width 9 height 9
click at [78, 268] on button "التالي" at bounding box center [70, 270] width 44 height 21
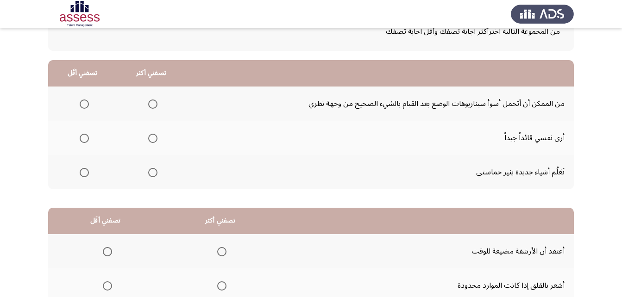
scroll to position [67, 0]
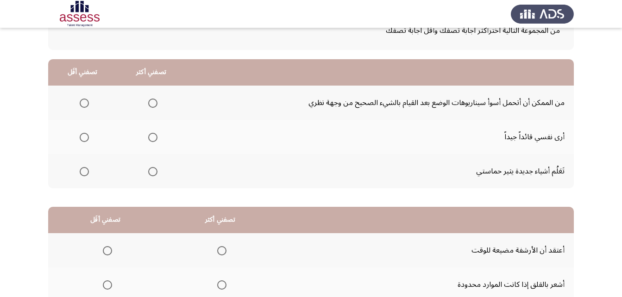
click at [154, 170] on span "Select an option" at bounding box center [152, 171] width 9 height 9
click at [154, 170] on input "Select an option" at bounding box center [152, 171] width 9 height 9
click at [85, 105] on span "Select an option" at bounding box center [84, 103] width 9 height 9
click at [85, 105] on input "Select an option" at bounding box center [84, 103] width 9 height 9
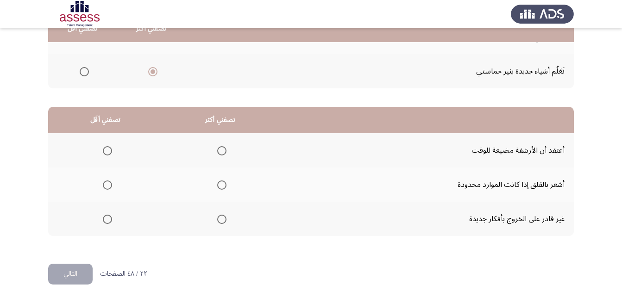
scroll to position [170, 0]
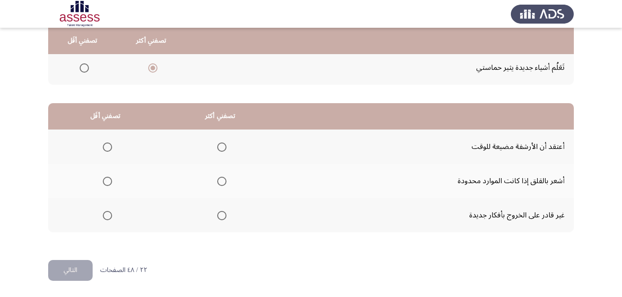
click at [222, 148] on span "Select an option" at bounding box center [221, 147] width 9 height 9
click at [222, 148] on input "Select an option" at bounding box center [221, 147] width 9 height 9
click at [106, 212] on span "Select an option" at bounding box center [107, 215] width 9 height 9
click at [106, 212] on input "Select an option" at bounding box center [107, 215] width 9 height 9
click at [82, 273] on button "التالي" at bounding box center [70, 270] width 44 height 21
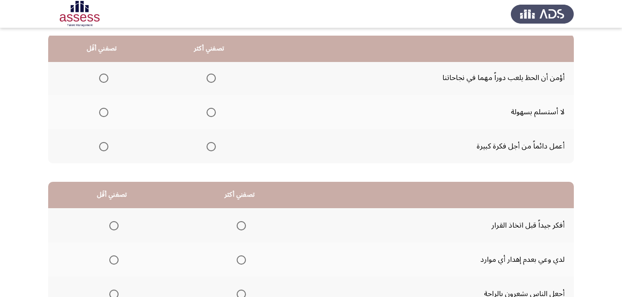
scroll to position [103, 0]
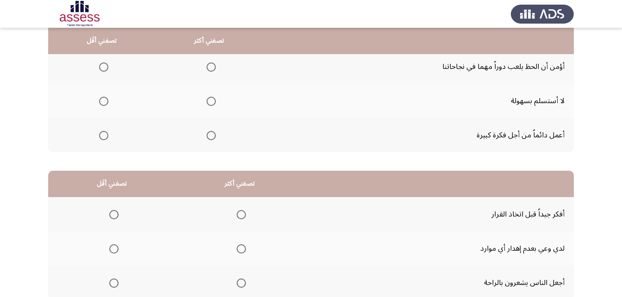
click at [208, 103] on span "Select an option" at bounding box center [210, 101] width 9 height 9
click at [208, 103] on input "Select an option" at bounding box center [210, 101] width 9 height 9
click at [100, 65] on span "Select an option" at bounding box center [103, 66] width 9 height 9
click at [100, 65] on input "Select an option" at bounding box center [103, 66] width 9 height 9
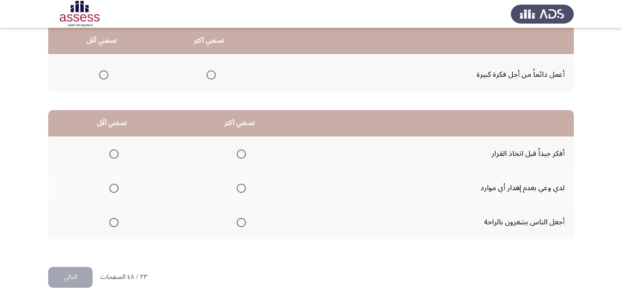
scroll to position [164, 0]
click at [244, 155] on span "Select an option" at bounding box center [241, 153] width 9 height 9
click at [244, 155] on input "Select an option" at bounding box center [241, 153] width 9 height 9
click at [111, 190] on span "Select an option" at bounding box center [113, 187] width 9 height 9
click at [111, 190] on input "Select an option" at bounding box center [113, 187] width 9 height 9
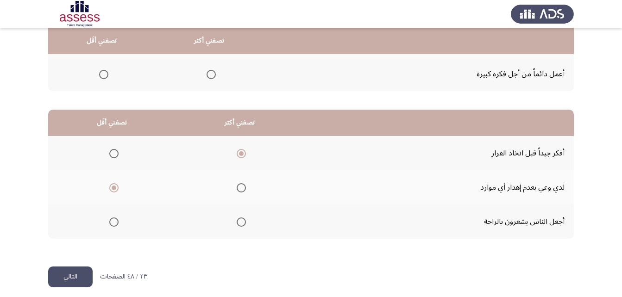
click at [76, 270] on button "التالي" at bounding box center [70, 277] width 44 height 21
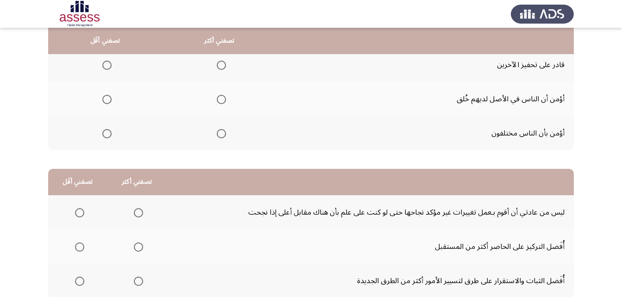
scroll to position [107, 0]
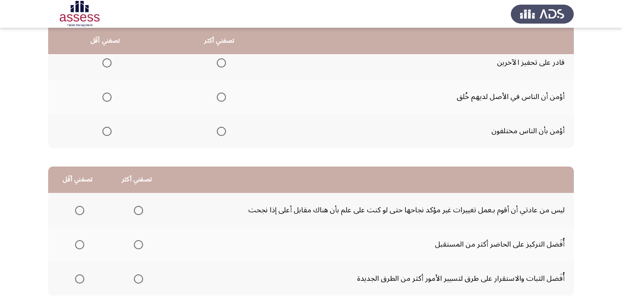
click at [224, 132] on span "Select an option" at bounding box center [221, 131] width 9 height 9
click at [224, 132] on input "Select an option" at bounding box center [221, 131] width 9 height 9
click at [107, 96] on span "Select an option" at bounding box center [106, 97] width 9 height 9
click at [107, 96] on input "Select an option" at bounding box center [106, 97] width 9 height 9
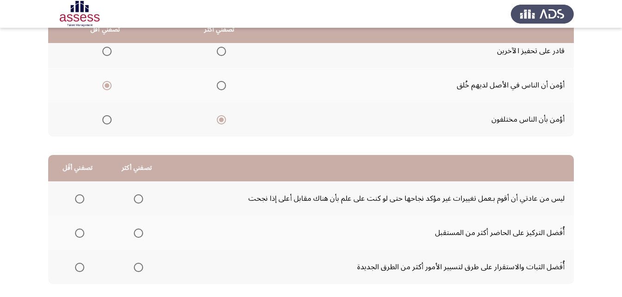
scroll to position [170, 0]
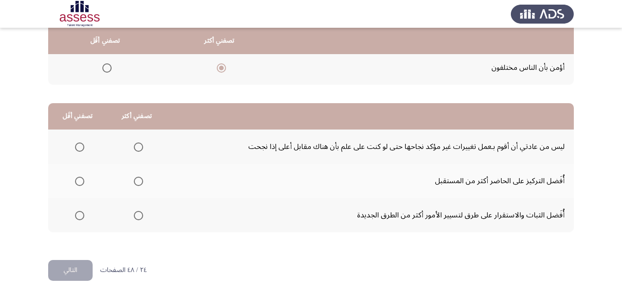
click at [81, 146] on span "Select an option" at bounding box center [79, 147] width 9 height 9
click at [81, 146] on input "Select an option" at bounding box center [79, 147] width 9 height 9
click at [140, 212] on span "Select an option" at bounding box center [138, 215] width 9 height 9
click at [140, 212] on input "Select an option" at bounding box center [138, 215] width 9 height 9
click at [68, 265] on button "التالي" at bounding box center [70, 270] width 44 height 21
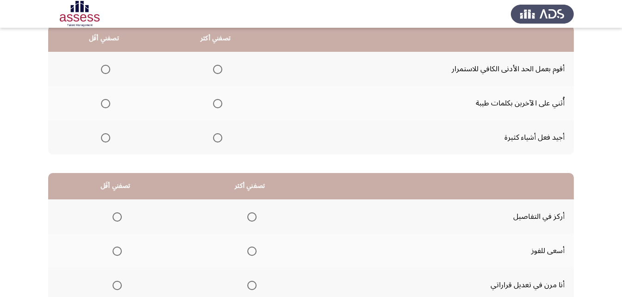
scroll to position [104, 0]
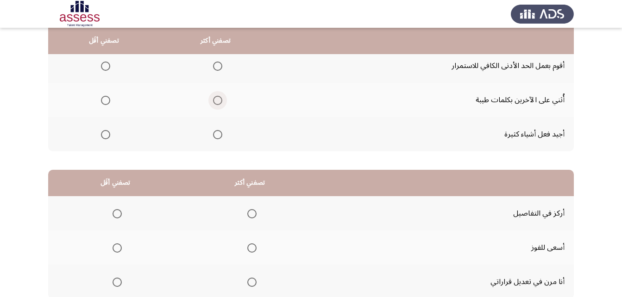
click at [215, 101] on span "Select an option" at bounding box center [217, 100] width 9 height 9
click at [215, 101] on input "Select an option" at bounding box center [217, 100] width 9 height 9
click at [106, 66] on span "Select an option" at bounding box center [106, 66] width 0 height 0
click at [105, 66] on input "Select an option" at bounding box center [105, 66] width 9 height 9
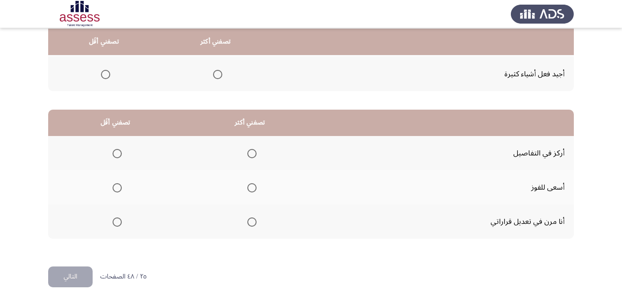
scroll to position [167, 0]
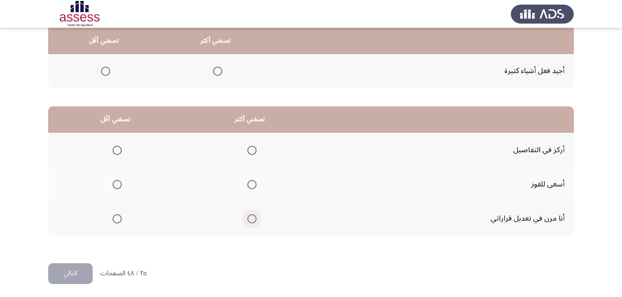
click at [248, 217] on span "Select an option" at bounding box center [251, 218] width 9 height 9
click at [248, 217] on input "Select an option" at bounding box center [251, 218] width 9 height 9
click at [116, 149] on span "Select an option" at bounding box center [116, 150] width 9 height 9
click at [116, 149] on input "Select an option" at bounding box center [116, 150] width 9 height 9
click at [70, 275] on button "التالي" at bounding box center [70, 273] width 44 height 21
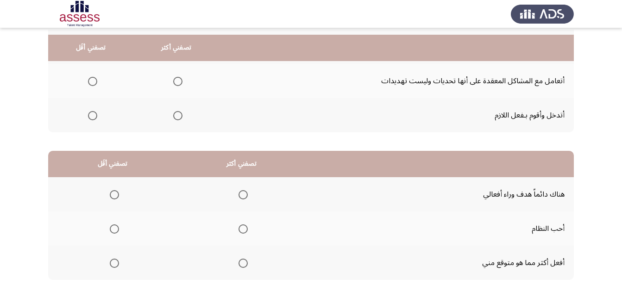
scroll to position [79, 0]
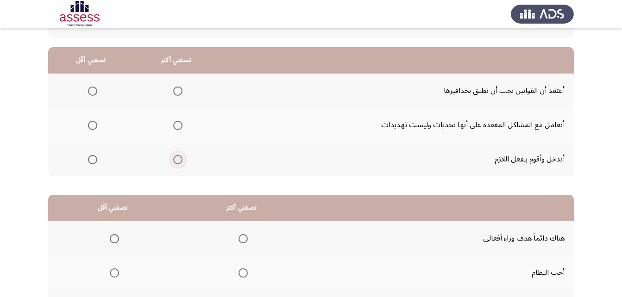
click at [179, 162] on span "Select an option" at bounding box center [177, 159] width 9 height 9
click at [179, 162] on input "Select an option" at bounding box center [177, 159] width 9 height 9
click at [92, 92] on span "Select an option" at bounding box center [92, 91] width 9 height 9
click at [92, 92] on input "Select an option" at bounding box center [92, 91] width 9 height 9
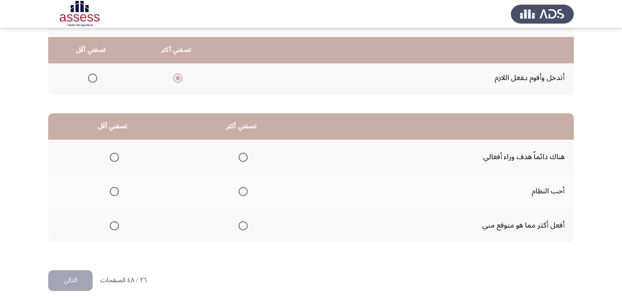
scroll to position [170, 0]
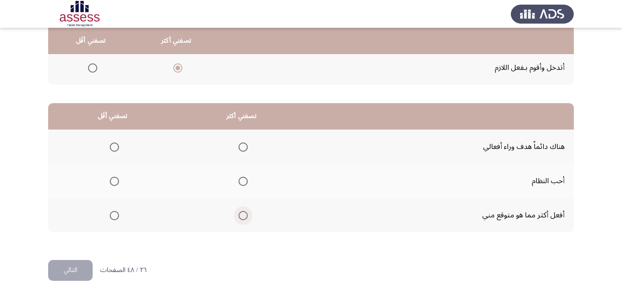
click at [245, 218] on span "Select an option" at bounding box center [242, 215] width 9 height 9
click at [245, 218] on input "Select an option" at bounding box center [242, 215] width 9 height 9
click at [106, 146] on label "Select an option" at bounding box center [112, 147] width 13 height 9
click at [110, 146] on input "Select an option" at bounding box center [114, 147] width 9 height 9
click at [244, 182] on span "Select an option" at bounding box center [242, 181] width 9 height 9
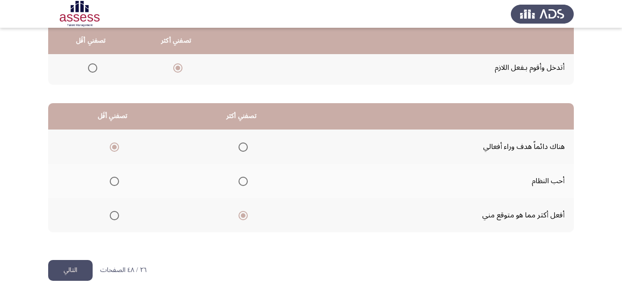
click at [244, 182] on input "Select an option" at bounding box center [242, 181] width 9 height 9
click at [84, 271] on button "التالي" at bounding box center [70, 270] width 44 height 21
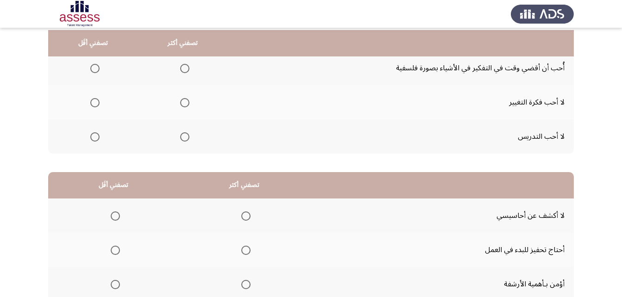
scroll to position [95, 0]
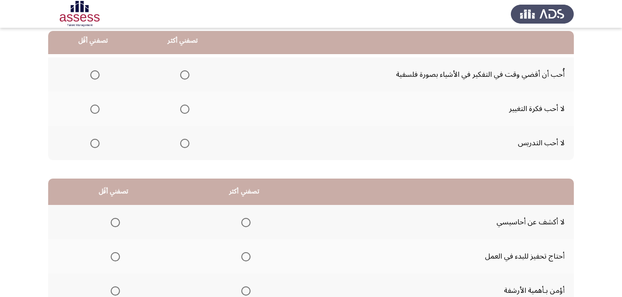
click at [93, 73] on span "Select an option" at bounding box center [94, 74] width 9 height 9
click at [93, 73] on input "Select an option" at bounding box center [94, 74] width 9 height 9
click at [182, 148] on span "Select an option" at bounding box center [184, 143] width 9 height 9
click at [182, 148] on input "Select an option" at bounding box center [184, 143] width 9 height 9
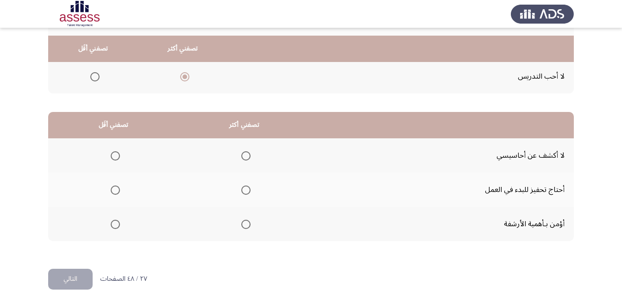
scroll to position [169, 0]
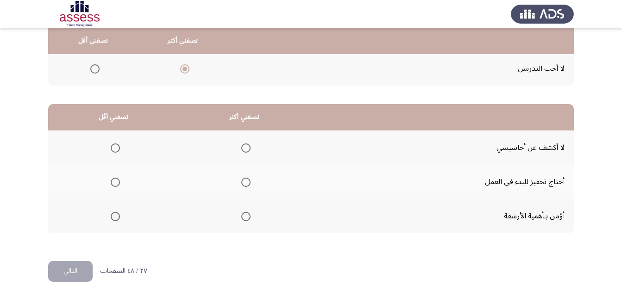
click at [245, 145] on span "Select an option" at bounding box center [245, 147] width 9 height 9
click at [245, 145] on input "Select an option" at bounding box center [245, 147] width 9 height 9
click at [112, 181] on span "Select an option" at bounding box center [115, 182] width 9 height 9
click at [112, 181] on input "Select an option" at bounding box center [115, 182] width 9 height 9
click at [76, 275] on button "التالي" at bounding box center [70, 271] width 44 height 21
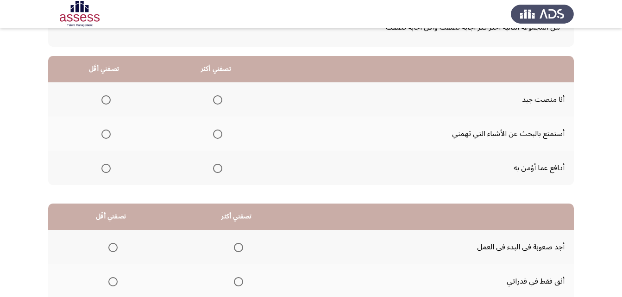
scroll to position [75, 0]
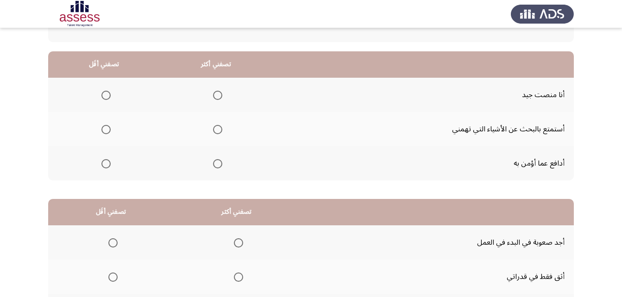
click at [218, 126] on span "Select an option" at bounding box center [217, 129] width 9 height 9
click at [218, 126] on input "Select an option" at bounding box center [217, 129] width 9 height 9
click at [215, 95] on span "Select an option" at bounding box center [217, 95] width 9 height 9
click at [215, 95] on input "Select an option" at bounding box center [217, 95] width 9 height 9
click at [215, 128] on span "Select an option" at bounding box center [217, 129] width 9 height 9
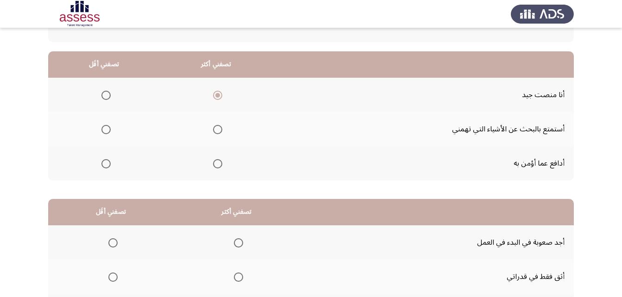
click at [215, 128] on input "Select an option" at bounding box center [217, 129] width 9 height 9
click at [109, 98] on span "Select an option" at bounding box center [105, 95] width 9 height 9
click at [109, 98] on input "Select an option" at bounding box center [105, 95] width 9 height 9
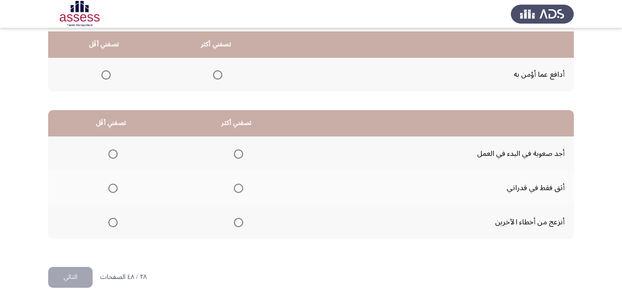
scroll to position [167, 0]
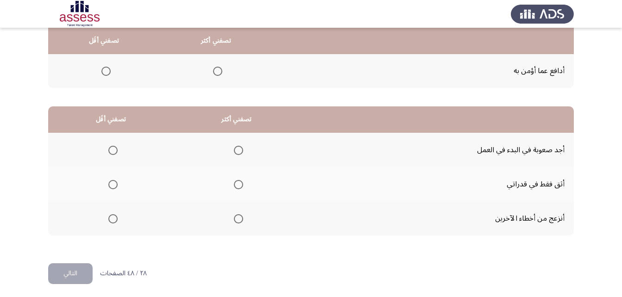
click at [237, 187] on span "Select an option" at bounding box center [238, 184] width 9 height 9
click at [237, 187] on input "Select an option" at bounding box center [238, 184] width 9 height 9
click at [112, 218] on span "Select an option" at bounding box center [112, 218] width 9 height 9
click at [112, 218] on input "Select an option" at bounding box center [112, 218] width 9 height 9
click at [68, 274] on button "التالي" at bounding box center [70, 273] width 44 height 21
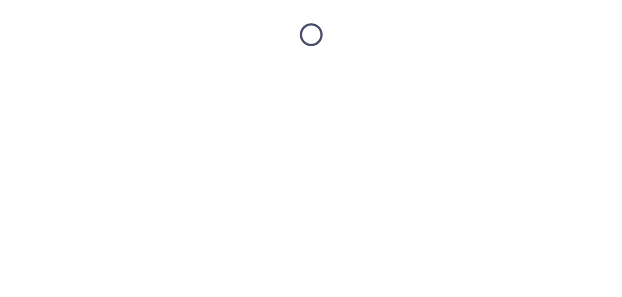
scroll to position [0, 0]
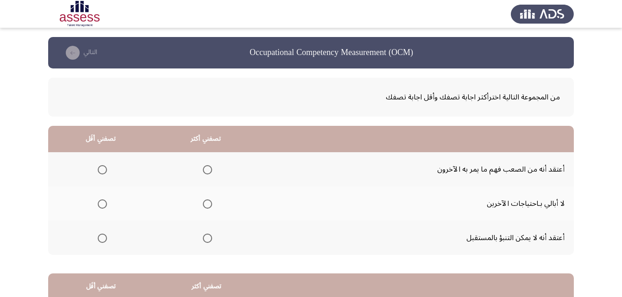
click at [210, 237] on span "Select an option" at bounding box center [207, 238] width 9 height 9
click at [210, 237] on input "Select an option" at bounding box center [207, 238] width 9 height 9
click at [106, 204] on span "Select an option" at bounding box center [102, 204] width 9 height 9
click at [106, 204] on input "Select an option" at bounding box center [102, 204] width 9 height 9
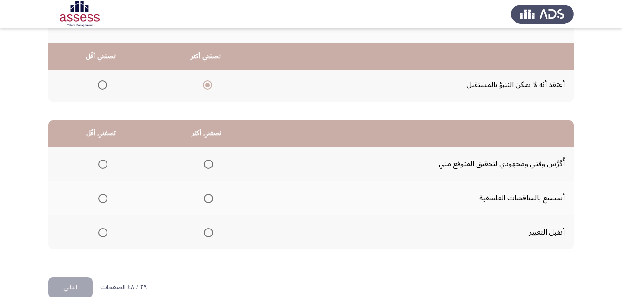
scroll to position [169, 0]
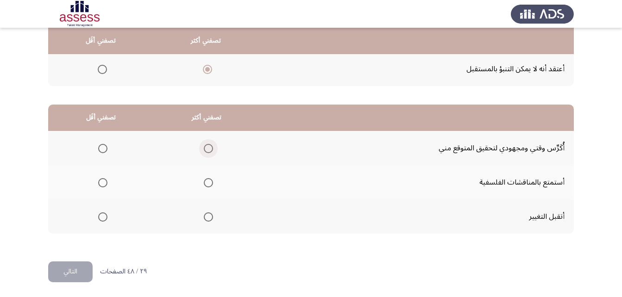
click at [208, 146] on span "Select an option" at bounding box center [208, 148] width 9 height 9
click at [208, 146] on input "Select an option" at bounding box center [208, 148] width 9 height 9
click at [102, 187] on span "Select an option" at bounding box center [102, 182] width 9 height 9
click at [102, 187] on input "Select an option" at bounding box center [102, 182] width 9 height 9
click at [71, 264] on button "التالي" at bounding box center [70, 272] width 44 height 21
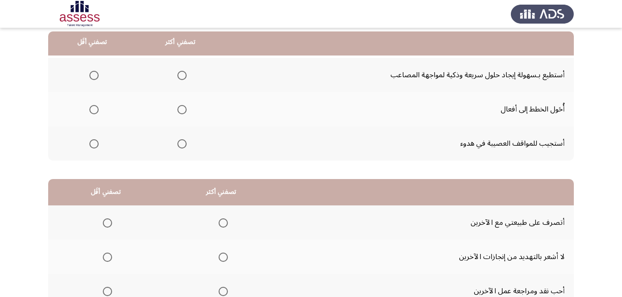
scroll to position [96, 0]
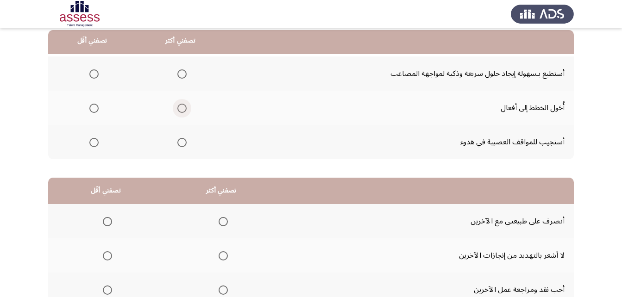
click at [177, 111] on span "Select an option" at bounding box center [181, 108] width 9 height 9
click at [177, 111] on input "Select an option" at bounding box center [181, 108] width 9 height 9
click at [97, 75] on span "Select an option" at bounding box center [93, 73] width 9 height 9
click at [97, 75] on input "Select an option" at bounding box center [93, 73] width 9 height 9
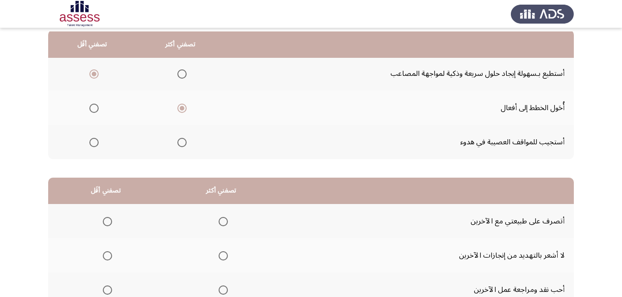
scroll to position [170, 0]
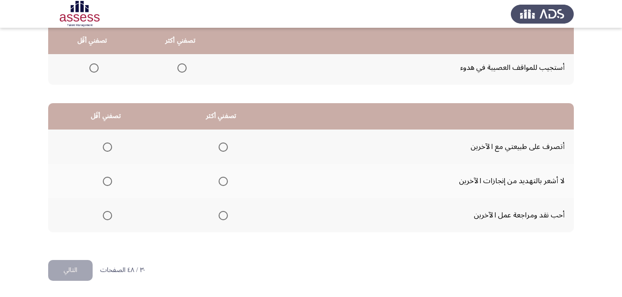
click at [224, 146] on span "Select an option" at bounding box center [222, 147] width 9 height 9
click at [224, 146] on input "Select an option" at bounding box center [222, 147] width 9 height 9
click at [223, 184] on span "Select an option" at bounding box center [222, 181] width 9 height 9
click at [223, 184] on input "Select an option" at bounding box center [222, 181] width 9 height 9
click at [106, 212] on span "Select an option" at bounding box center [107, 215] width 9 height 9
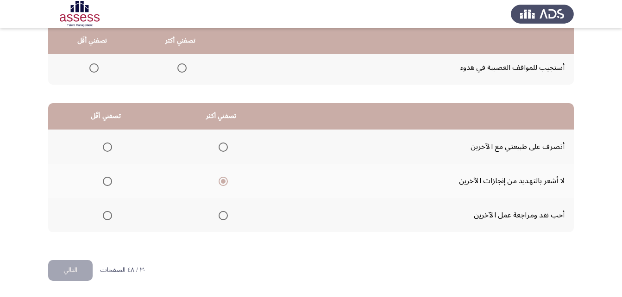
click at [106, 212] on input "Select an option" at bounding box center [107, 215] width 9 height 9
click at [60, 278] on button "التالي" at bounding box center [70, 270] width 44 height 21
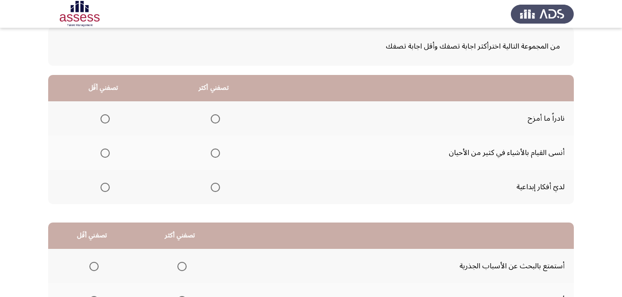
scroll to position [53, 0]
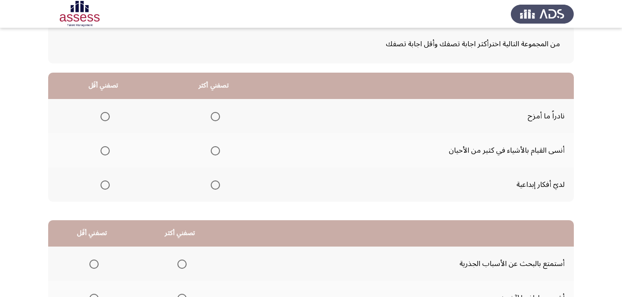
click at [214, 183] on span "Select an option" at bounding box center [215, 185] width 9 height 9
click at [214, 183] on input "Select an option" at bounding box center [215, 185] width 9 height 9
click at [103, 120] on span "Select an option" at bounding box center [104, 116] width 9 height 9
click at [103, 120] on input "Select an option" at bounding box center [104, 116] width 9 height 9
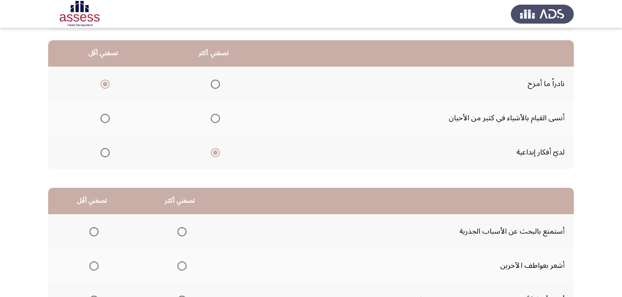
scroll to position [82, 0]
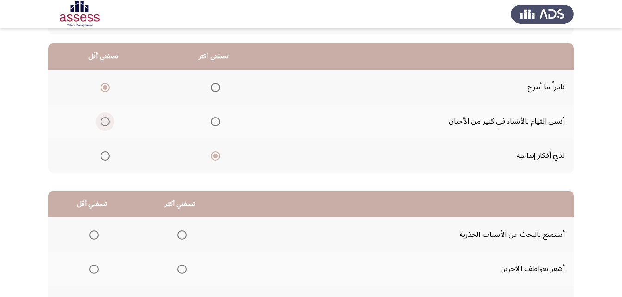
click at [103, 119] on span "Select an option" at bounding box center [104, 121] width 9 height 9
click at [103, 119] on input "Select an option" at bounding box center [104, 121] width 9 height 9
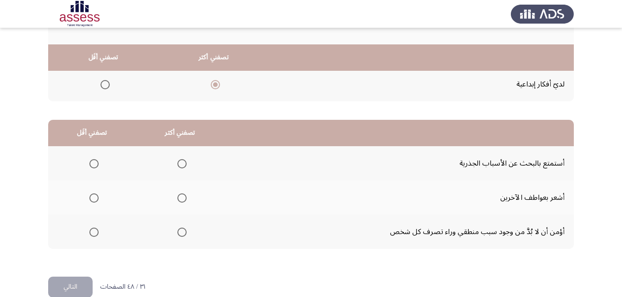
scroll to position [170, 0]
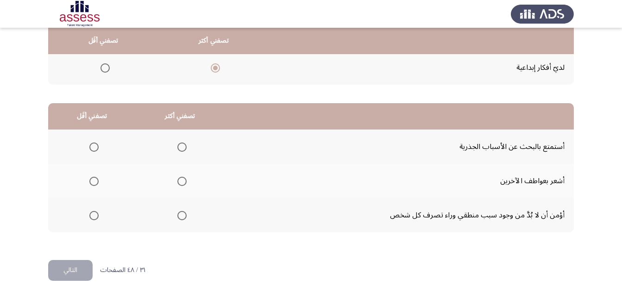
click at [187, 181] on th at bounding box center [180, 181] width 88 height 34
click at [89, 216] on span "Select an option" at bounding box center [93, 215] width 9 height 9
click at [89, 216] on input "Select an option" at bounding box center [93, 215] width 9 height 9
click at [182, 180] on span "Select an option" at bounding box center [181, 181] width 9 height 9
click at [182, 180] on input "Select an option" at bounding box center [181, 181] width 9 height 9
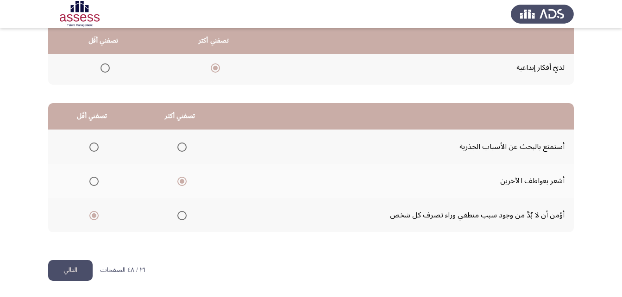
click at [81, 274] on button "التالي" at bounding box center [70, 270] width 44 height 21
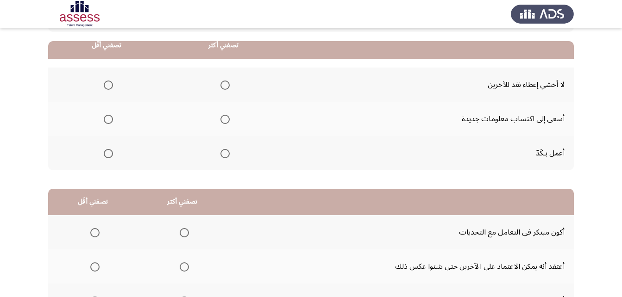
scroll to position [92, 0]
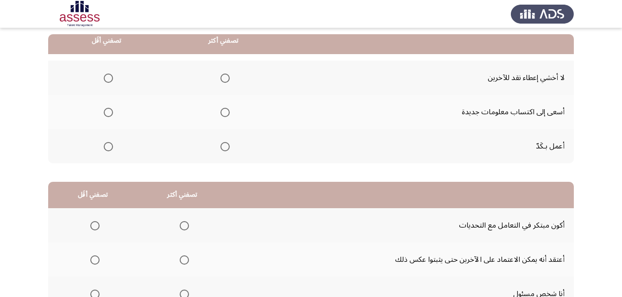
click at [228, 112] on span "Select an option" at bounding box center [224, 112] width 9 height 9
click at [228, 112] on input "Select an option" at bounding box center [224, 112] width 9 height 9
click at [104, 80] on span "Select an option" at bounding box center [108, 78] width 9 height 9
click at [104, 80] on input "Select an option" at bounding box center [108, 78] width 9 height 9
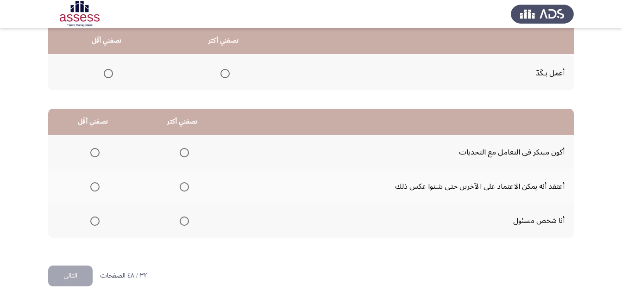
scroll to position [170, 0]
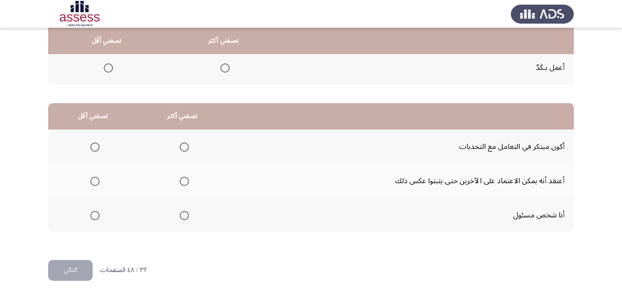
click at [185, 182] on span "Select an option" at bounding box center [184, 181] width 9 height 9
click at [185, 182] on input "Select an option" at bounding box center [184, 181] width 9 height 9
click at [91, 148] on span "Select an option" at bounding box center [94, 147] width 9 height 9
click at [91, 148] on input "Select an option" at bounding box center [94, 147] width 9 height 9
click at [71, 268] on button "التالي" at bounding box center [70, 270] width 44 height 21
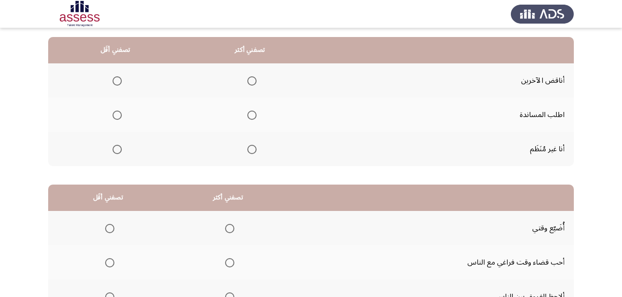
scroll to position [97, 0]
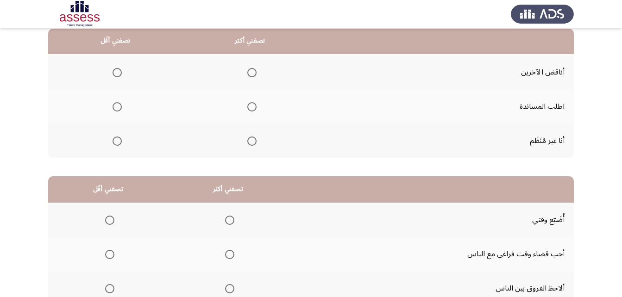
click at [119, 77] on span "Select an option" at bounding box center [116, 72] width 9 height 9
click at [119, 77] on input "Select an option" at bounding box center [116, 72] width 9 height 9
click at [247, 107] on span "Select an option" at bounding box center [251, 106] width 9 height 9
click at [247, 107] on input "Select an option" at bounding box center [251, 106] width 9 height 9
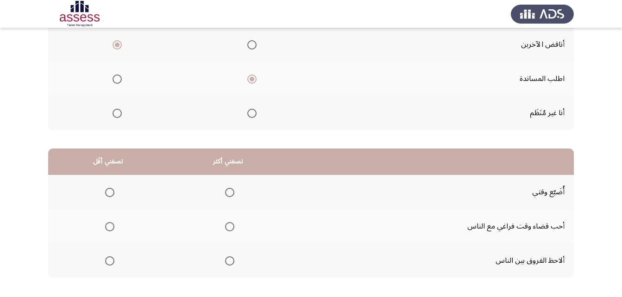
scroll to position [170, 0]
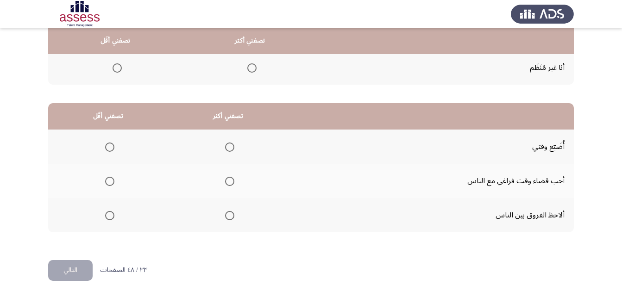
click at [105, 150] on span "Select an option" at bounding box center [109, 147] width 9 height 9
click at [105, 150] on input "Select an option" at bounding box center [109, 147] width 9 height 9
click at [228, 211] on span "Select an option" at bounding box center [229, 215] width 9 height 9
click at [228, 211] on input "Select an option" at bounding box center [229, 215] width 9 height 9
click at [75, 271] on button "التالي" at bounding box center [70, 270] width 44 height 21
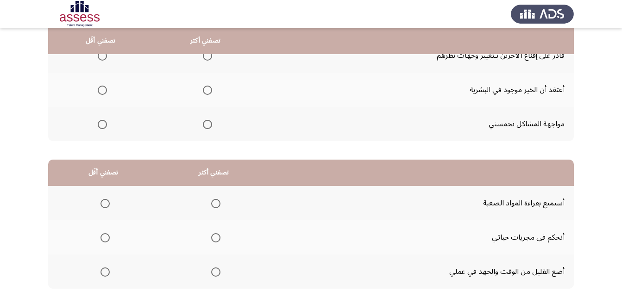
scroll to position [104, 0]
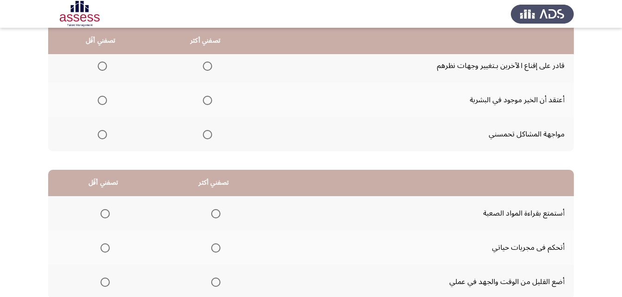
click at [204, 103] on span "Select an option" at bounding box center [207, 100] width 9 height 9
click at [204, 103] on input "Select an option" at bounding box center [207, 100] width 9 height 9
click at [102, 134] on span "Select an option" at bounding box center [102, 134] width 9 height 9
click at [102, 134] on input "Select an option" at bounding box center [102, 134] width 9 height 9
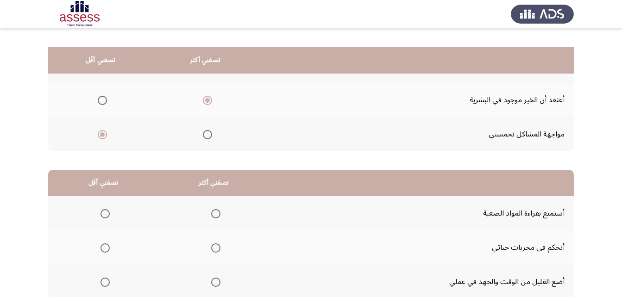
scroll to position [170, 0]
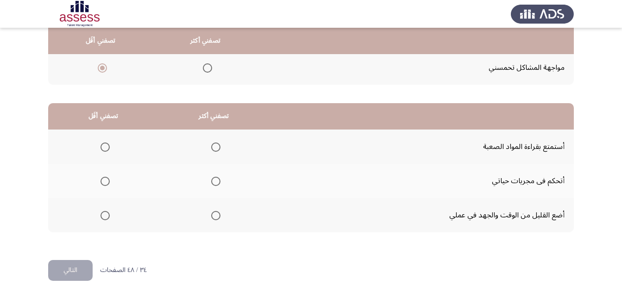
click at [105, 213] on span "Select an option" at bounding box center [104, 215] width 9 height 9
click at [105, 213] on input "Select an option" at bounding box center [104, 215] width 9 height 9
click at [214, 182] on span "Select an option" at bounding box center [215, 181] width 9 height 9
click at [214, 182] on input "Select an option" at bounding box center [215, 181] width 9 height 9
click at [53, 271] on button "التالي" at bounding box center [70, 270] width 44 height 21
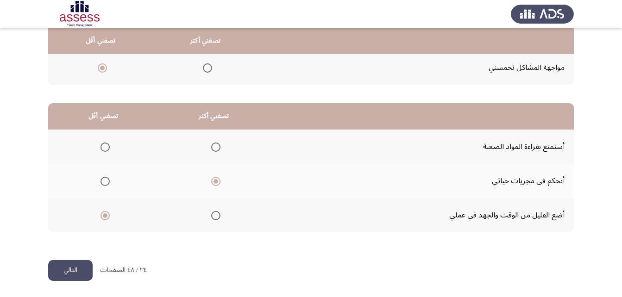
scroll to position [0, 0]
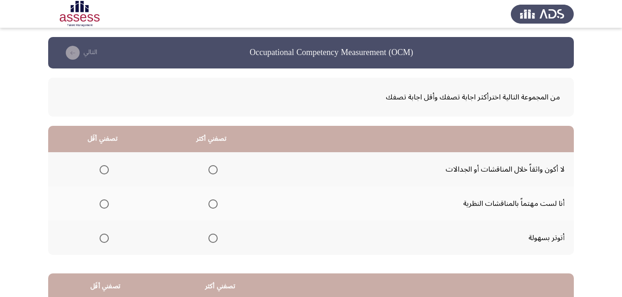
click at [213, 202] on span "Select an option" at bounding box center [212, 204] width 9 height 9
click at [213, 202] on input "Select an option" at bounding box center [212, 204] width 9 height 9
click at [102, 235] on span "Select an option" at bounding box center [104, 238] width 9 height 9
click at [102, 235] on input "Select an option" at bounding box center [104, 238] width 9 height 9
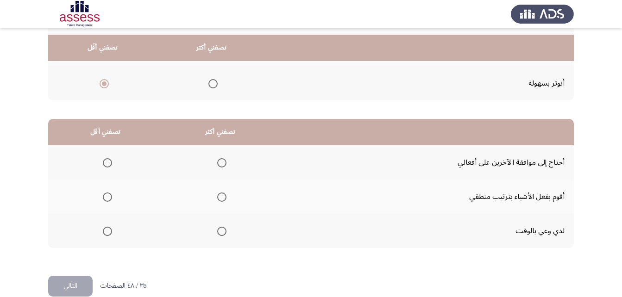
scroll to position [170, 0]
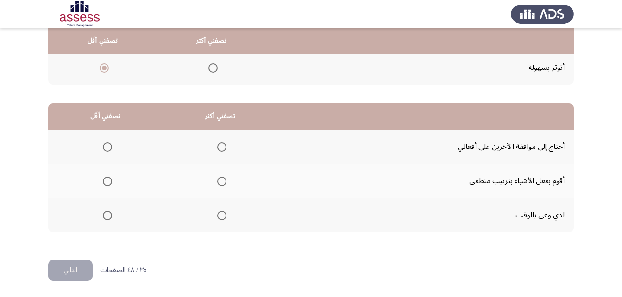
click at [222, 215] on span "Select an option" at bounding box center [221, 215] width 9 height 9
click at [222, 215] on input "Select an option" at bounding box center [221, 215] width 9 height 9
click at [103, 145] on span "Select an option" at bounding box center [107, 147] width 9 height 9
click at [103, 145] on input "Select an option" at bounding box center [107, 147] width 9 height 9
click at [79, 268] on button "التالي" at bounding box center [70, 270] width 44 height 21
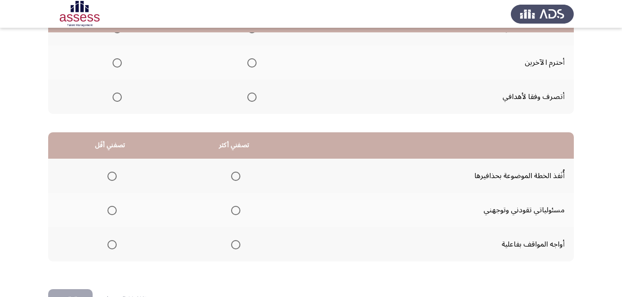
scroll to position [94, 0]
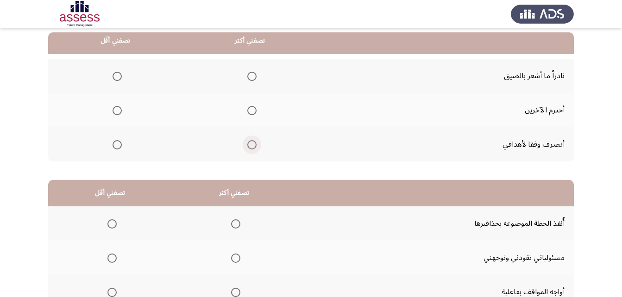
click at [254, 145] on span "Select an option" at bounding box center [251, 144] width 9 height 9
click at [254, 145] on input "Select an option" at bounding box center [251, 144] width 9 height 9
click at [122, 79] on th at bounding box center [115, 76] width 134 height 34
click at [116, 78] on span "Select an option" at bounding box center [116, 76] width 9 height 9
click at [116, 78] on input "Select an option" at bounding box center [116, 76] width 9 height 9
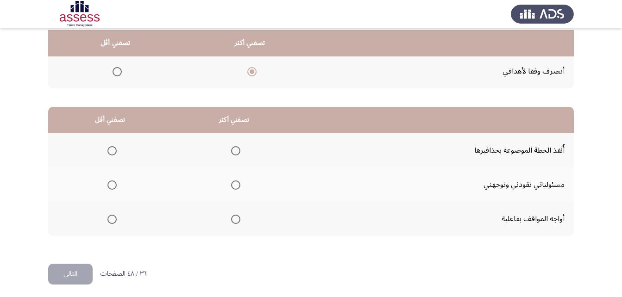
scroll to position [170, 0]
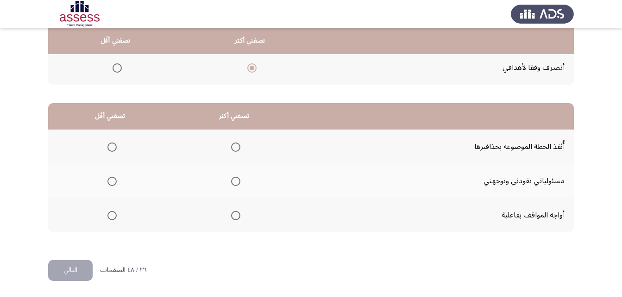
click at [232, 184] on span "Select an option" at bounding box center [235, 181] width 9 height 9
click at [232, 184] on input "Select an option" at bounding box center [235, 181] width 9 height 9
click at [112, 214] on span "Select an option" at bounding box center [111, 215] width 9 height 9
click at [112, 214] on input "Select an option" at bounding box center [111, 215] width 9 height 9
click at [75, 273] on button "التالي" at bounding box center [70, 270] width 44 height 21
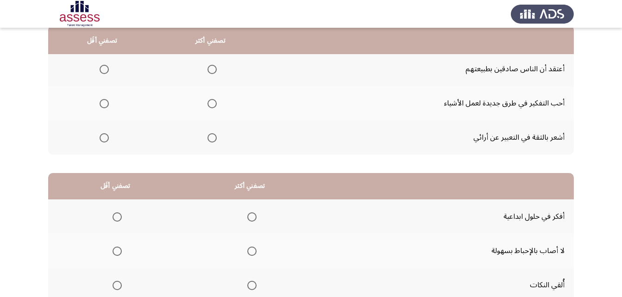
scroll to position [104, 0]
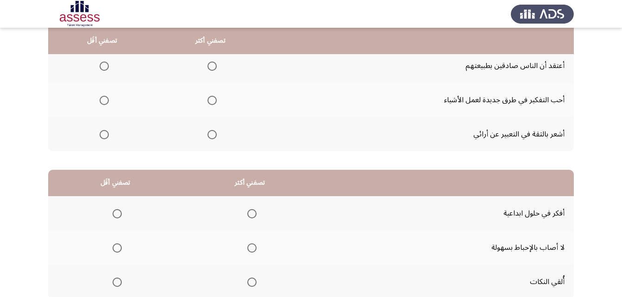
click at [209, 132] on span "Select an option" at bounding box center [211, 134] width 9 height 9
click at [209, 132] on input "Select an option" at bounding box center [211, 134] width 9 height 9
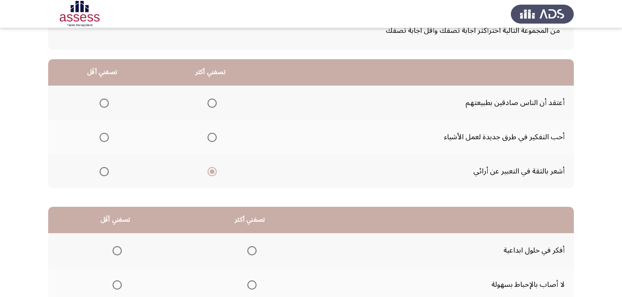
scroll to position [65, 0]
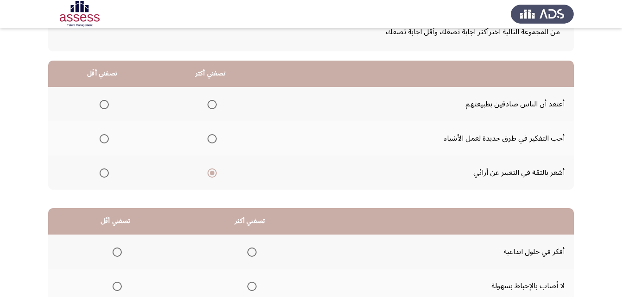
click at [105, 140] on span "Select an option" at bounding box center [104, 138] width 9 height 9
click at [105, 140] on input "Select an option" at bounding box center [104, 138] width 9 height 9
click at [100, 104] on span "Select an option" at bounding box center [104, 104] width 9 height 9
click at [100, 104] on input "Select an option" at bounding box center [104, 104] width 9 height 9
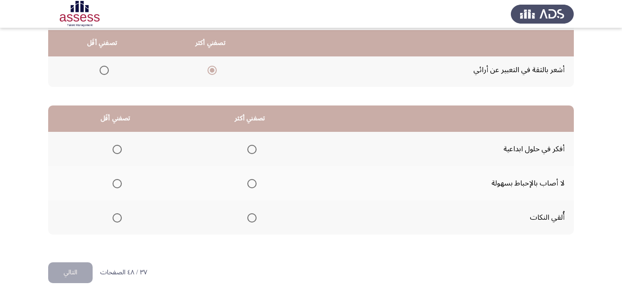
scroll to position [170, 0]
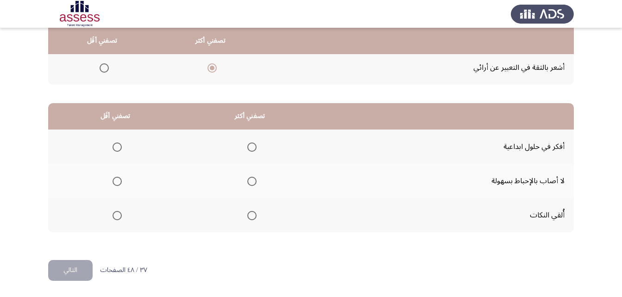
click at [253, 179] on span "Select an option" at bounding box center [251, 181] width 9 height 9
click at [253, 179] on input "Select an option" at bounding box center [251, 181] width 9 height 9
click at [116, 217] on span "Select an option" at bounding box center [116, 215] width 9 height 9
click at [116, 217] on input "Select an option" at bounding box center [116, 215] width 9 height 9
click at [79, 273] on button "التالي" at bounding box center [70, 270] width 44 height 21
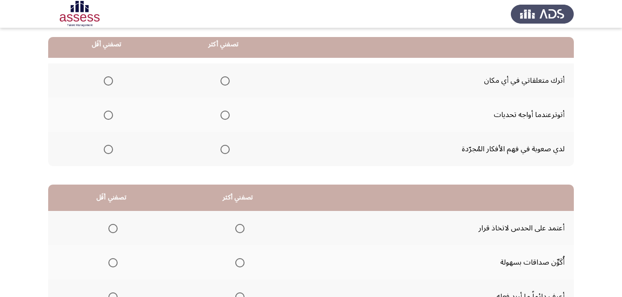
scroll to position [93, 0]
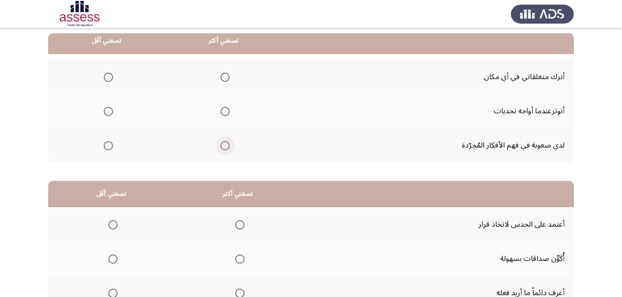
click at [225, 145] on span "Select an option" at bounding box center [224, 145] width 9 height 9
click at [225, 145] on input "Select an option" at bounding box center [224, 145] width 9 height 9
click at [110, 78] on span "Select an option" at bounding box center [108, 77] width 9 height 9
click at [110, 78] on input "Select an option" at bounding box center [108, 77] width 9 height 9
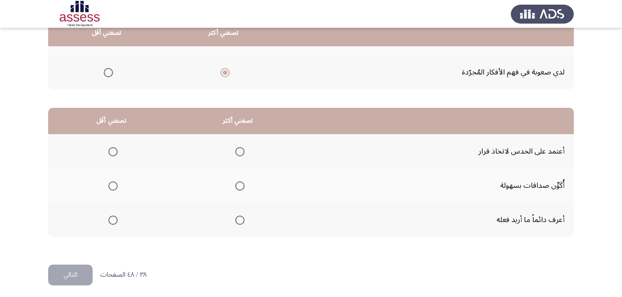
scroll to position [170, 0]
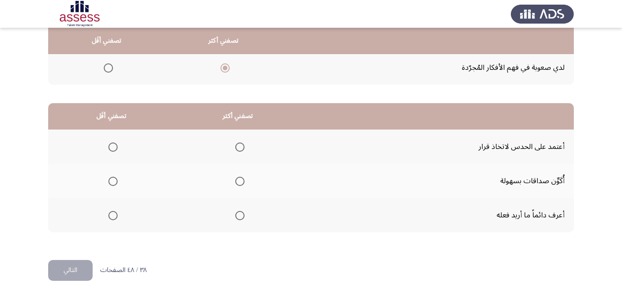
click at [240, 146] on span "Select an option" at bounding box center [239, 147] width 9 height 9
click at [240, 146] on input "Select an option" at bounding box center [239, 147] width 9 height 9
click at [111, 182] on span "Select an option" at bounding box center [112, 181] width 9 height 9
click at [111, 182] on input "Select an option" at bounding box center [112, 181] width 9 height 9
click at [73, 273] on button "التالي" at bounding box center [70, 270] width 44 height 21
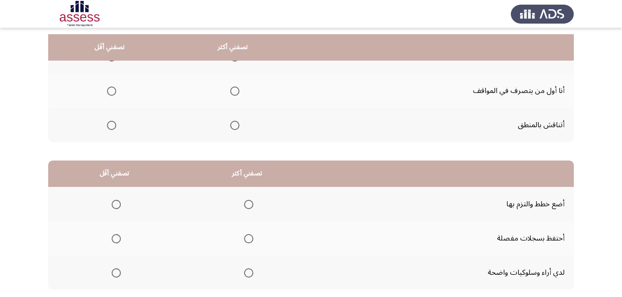
scroll to position [68, 0]
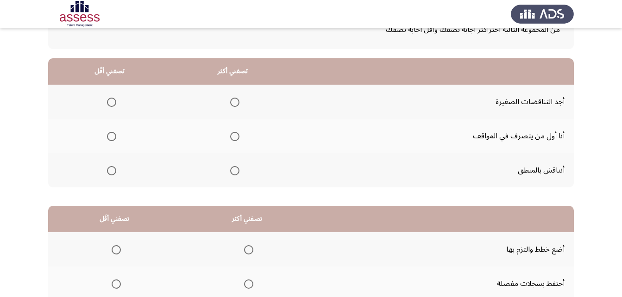
click at [233, 172] on span "Select an option" at bounding box center [234, 170] width 9 height 9
click at [233, 172] on input "Select an option" at bounding box center [234, 170] width 9 height 9
click at [112, 100] on span "Select an option" at bounding box center [111, 102] width 9 height 9
click at [112, 100] on input "Select an option" at bounding box center [111, 102] width 9 height 9
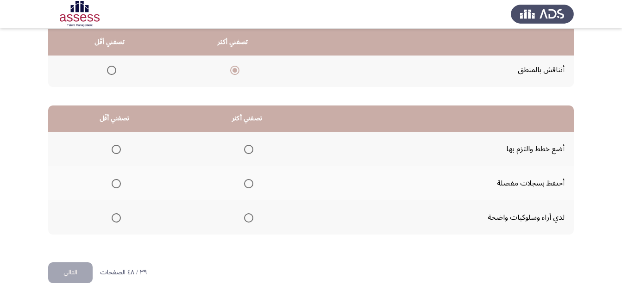
scroll to position [169, 0]
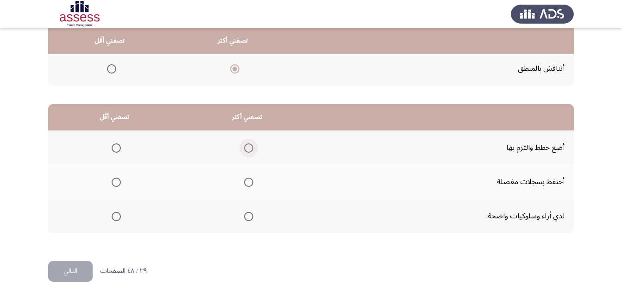
click at [246, 150] on span "Select an option" at bounding box center [248, 147] width 9 height 9
click at [246, 150] on input "Select an option" at bounding box center [248, 147] width 9 height 9
click at [118, 185] on span "Select an option" at bounding box center [116, 182] width 9 height 9
click at [118, 185] on input "Select an option" at bounding box center [116, 182] width 9 height 9
click at [78, 274] on button "التالي" at bounding box center [70, 271] width 44 height 21
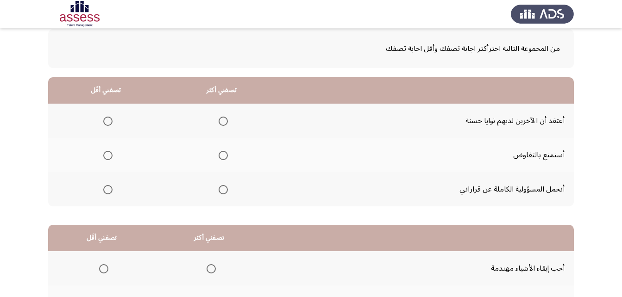
scroll to position [59, 0]
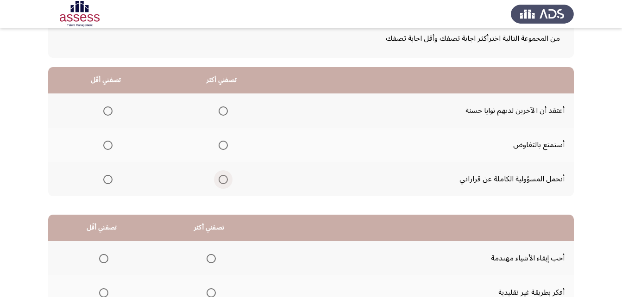
click at [223, 180] on span "Select an option" at bounding box center [222, 179] width 9 height 9
click at [223, 180] on input "Select an option" at bounding box center [222, 179] width 9 height 9
click at [106, 145] on span "Select an option" at bounding box center [107, 145] width 9 height 9
click at [106, 145] on input "Select an option" at bounding box center [107, 145] width 9 height 9
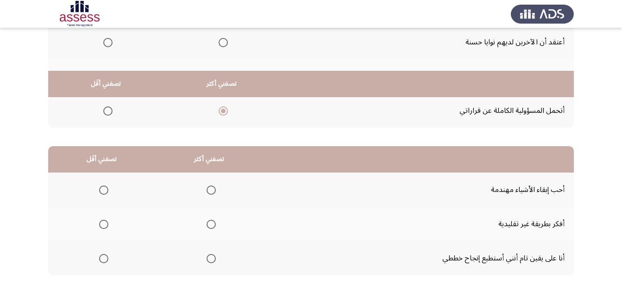
scroll to position [170, 0]
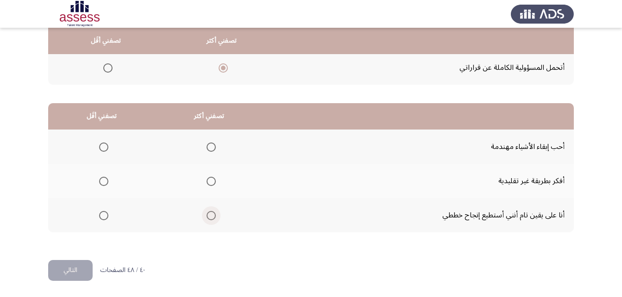
click at [206, 216] on span "Select an option" at bounding box center [210, 215] width 9 height 9
click at [206, 216] on input "Select an option" at bounding box center [210, 215] width 9 height 9
click at [103, 181] on span "Select an option" at bounding box center [103, 181] width 9 height 9
click at [103, 181] on input "Select an option" at bounding box center [103, 181] width 9 height 9
click at [58, 271] on button "التالي" at bounding box center [70, 270] width 44 height 21
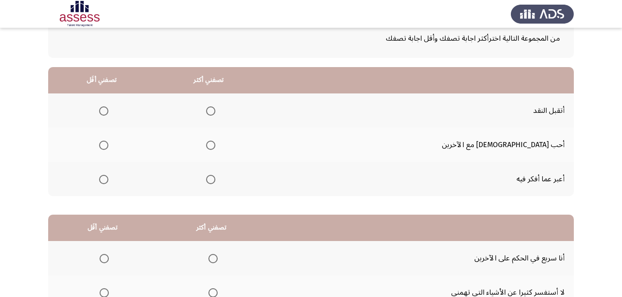
scroll to position [66, 0]
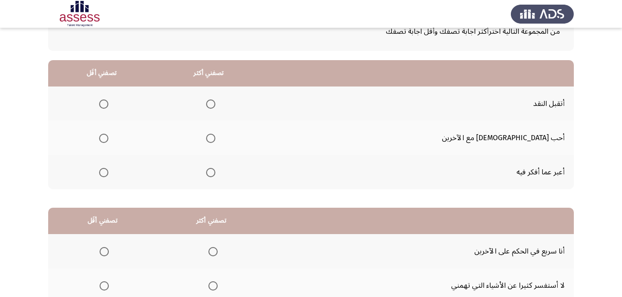
click at [215, 104] on span "Select an option" at bounding box center [210, 104] width 9 height 9
click at [215, 104] on input "Select an option" at bounding box center [210, 104] width 9 height 9
click at [108, 173] on span "Select an option" at bounding box center [103, 172] width 9 height 9
click at [108, 173] on input "Select an option" at bounding box center [103, 172] width 9 height 9
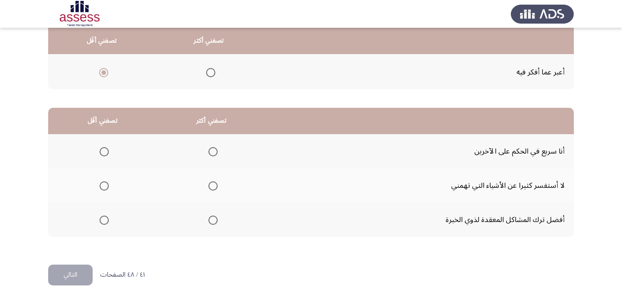
scroll to position [168, 0]
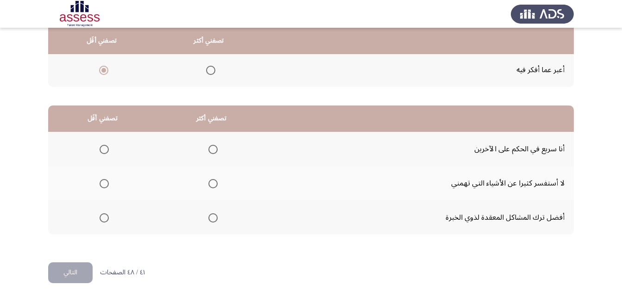
click at [217, 221] on span "Select an option" at bounding box center [212, 217] width 9 height 9
click at [217, 221] on input "Select an option" at bounding box center [212, 217] width 9 height 9
click at [104, 147] on span "Select an option" at bounding box center [104, 149] width 9 height 9
click at [104, 147] on input "Select an option" at bounding box center [104, 149] width 9 height 9
click at [58, 276] on button "التالي" at bounding box center [70, 272] width 44 height 21
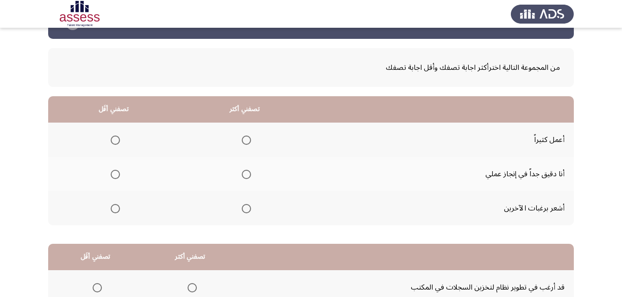
scroll to position [31, 0]
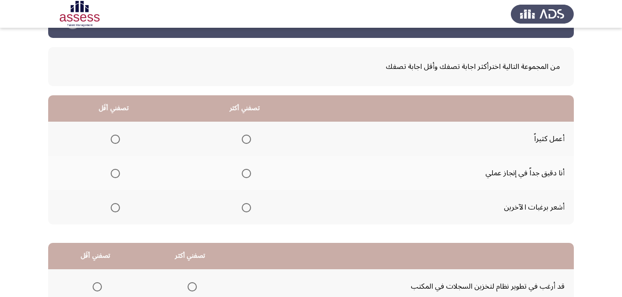
click at [247, 174] on span "Select an option" at bounding box center [246, 173] width 9 height 9
click at [247, 174] on input "Select an option" at bounding box center [246, 173] width 9 height 9
click at [118, 137] on span "Select an option" at bounding box center [115, 139] width 9 height 9
click at [118, 137] on input "Select an option" at bounding box center [115, 139] width 9 height 9
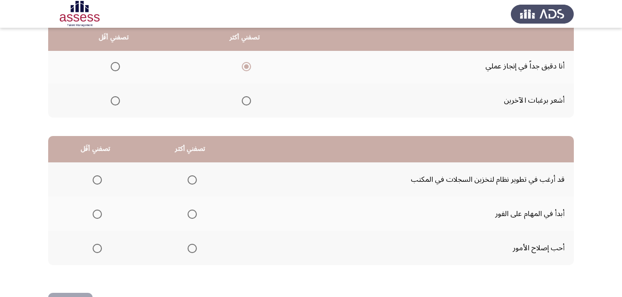
scroll to position [170, 0]
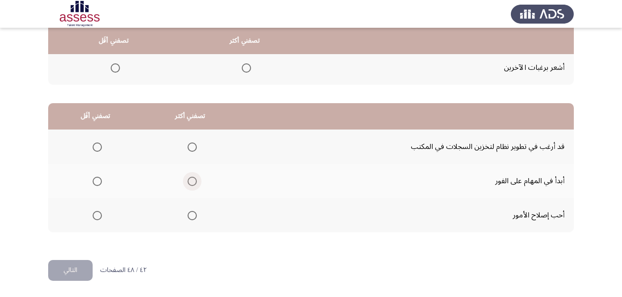
click at [184, 181] on label "Select an option" at bounding box center [190, 181] width 13 height 9
click at [187, 181] on input "Select an option" at bounding box center [191, 181] width 9 height 9
click at [93, 148] on span "Select an option" at bounding box center [97, 147] width 9 height 9
click at [93, 148] on input "Select an option" at bounding box center [97, 147] width 9 height 9
click at [76, 273] on button "التالي" at bounding box center [70, 270] width 44 height 21
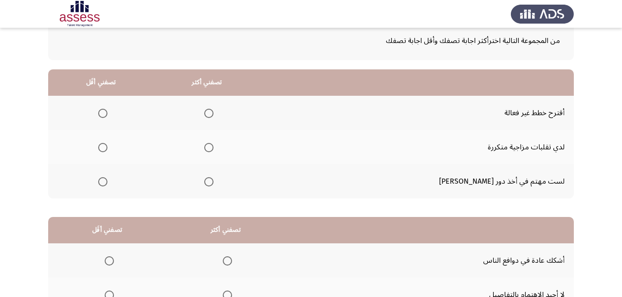
scroll to position [54, 0]
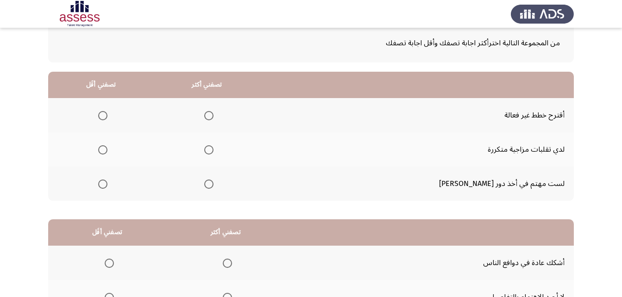
click at [213, 183] on span "Select an option" at bounding box center [208, 184] width 9 height 9
click at [213, 183] on input "Select an option" at bounding box center [208, 184] width 9 height 9
click at [107, 113] on span "Select an option" at bounding box center [102, 115] width 9 height 9
click at [107, 113] on input "Select an option" at bounding box center [102, 115] width 9 height 9
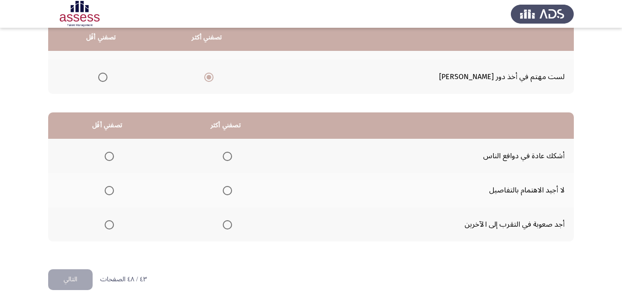
scroll to position [168, 0]
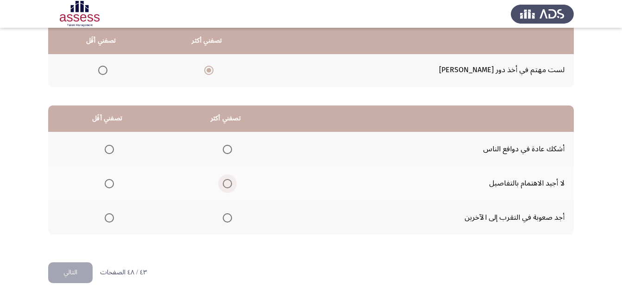
click at [226, 185] on span "Select an option" at bounding box center [227, 183] width 9 height 9
click at [226, 185] on input "Select an option" at bounding box center [227, 183] width 9 height 9
click at [111, 220] on span "Select an option" at bounding box center [109, 217] width 9 height 9
click at [111, 220] on input "Select an option" at bounding box center [109, 217] width 9 height 9
click at [70, 279] on button "التالي" at bounding box center [70, 272] width 44 height 21
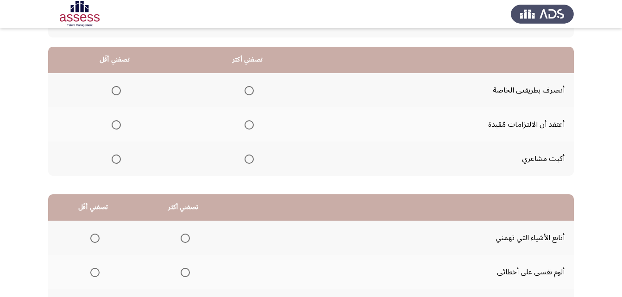
scroll to position [81, 0]
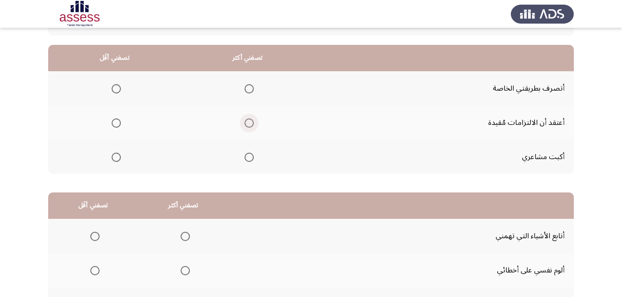
click at [251, 124] on span "Select an option" at bounding box center [248, 122] width 9 height 9
click at [251, 124] on input "Select an option" at bounding box center [248, 122] width 9 height 9
click at [116, 159] on span "Select an option" at bounding box center [116, 157] width 9 height 9
click at [116, 159] on input "Select an option" at bounding box center [116, 157] width 9 height 9
click at [115, 90] on span "Select an option" at bounding box center [116, 88] width 9 height 9
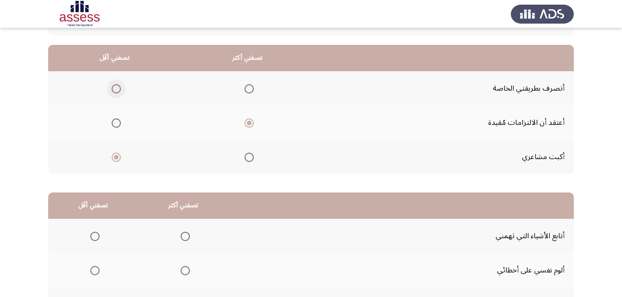
click at [115, 90] on input "Select an option" at bounding box center [116, 88] width 9 height 9
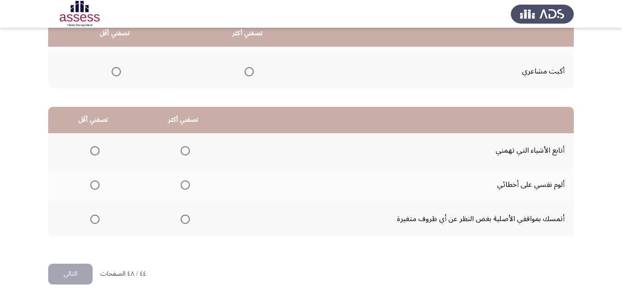
scroll to position [170, 0]
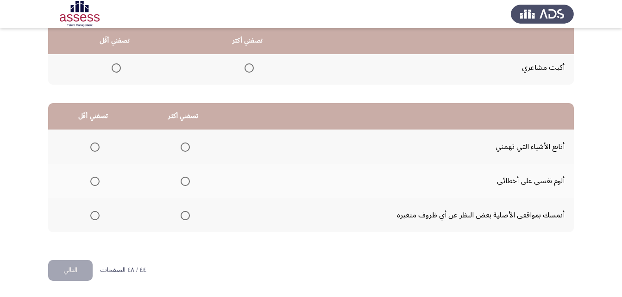
click at [183, 144] on span "Select an option" at bounding box center [185, 147] width 9 height 9
click at [183, 144] on input "Select an option" at bounding box center [185, 147] width 9 height 9
click at [95, 181] on span "Select an option" at bounding box center [95, 181] width 0 height 0
click at [94, 181] on input "Select an option" at bounding box center [94, 181] width 9 height 9
click at [65, 265] on button "التالي" at bounding box center [70, 270] width 44 height 21
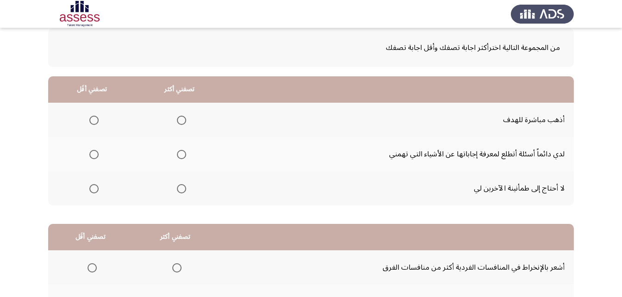
scroll to position [49, 0]
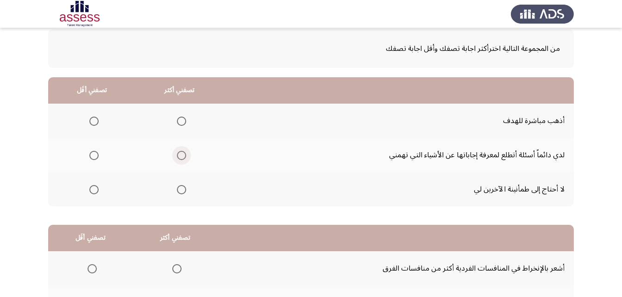
click at [179, 155] on span "Select an option" at bounding box center [181, 155] width 9 height 9
click at [179, 155] on input "Select an option" at bounding box center [181, 155] width 9 height 9
click at [97, 188] on span "Select an option" at bounding box center [93, 189] width 9 height 9
click at [97, 188] on input "Select an option" at bounding box center [93, 189] width 9 height 9
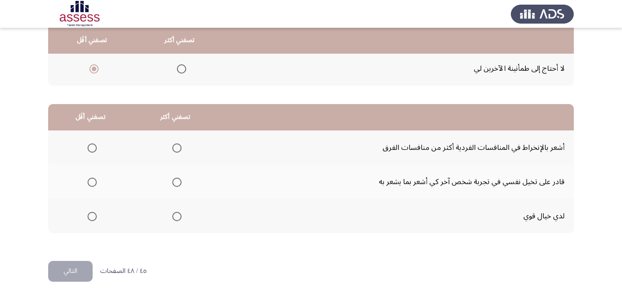
scroll to position [170, 0]
click at [175, 183] on span "Select an option" at bounding box center [176, 181] width 9 height 9
click at [175, 183] on input "Select an option" at bounding box center [176, 181] width 9 height 9
click at [90, 144] on span "Select an option" at bounding box center [91, 147] width 9 height 9
click at [90, 144] on input "Select an option" at bounding box center [91, 147] width 9 height 9
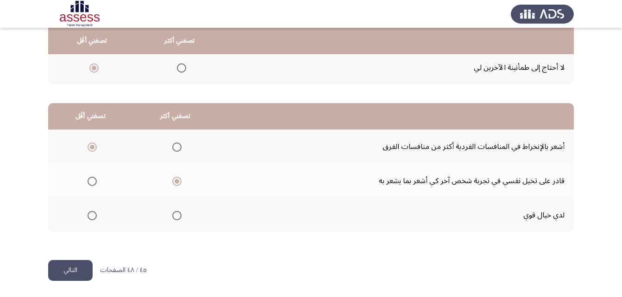
click at [85, 269] on button "التالي" at bounding box center [70, 270] width 44 height 21
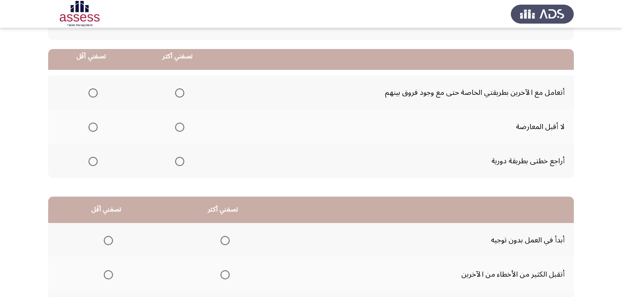
scroll to position [93, 0]
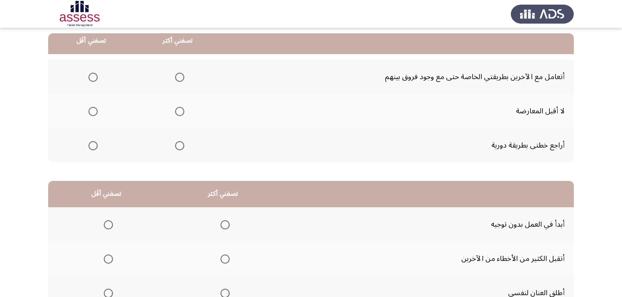
click at [180, 147] on span "Select an option" at bounding box center [179, 145] width 9 height 9
click at [180, 147] on input "Select an option" at bounding box center [179, 145] width 9 height 9
click at [87, 74] on label "Select an option" at bounding box center [91, 77] width 13 height 9
click at [88, 74] on input "Select an option" at bounding box center [92, 77] width 9 height 9
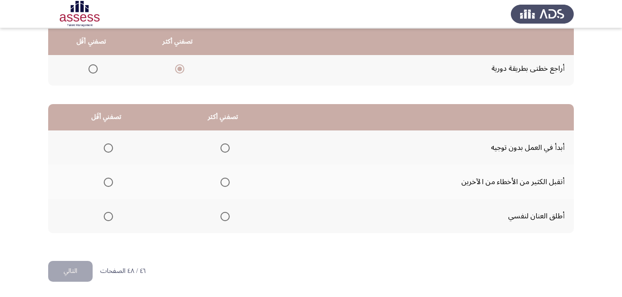
scroll to position [170, 0]
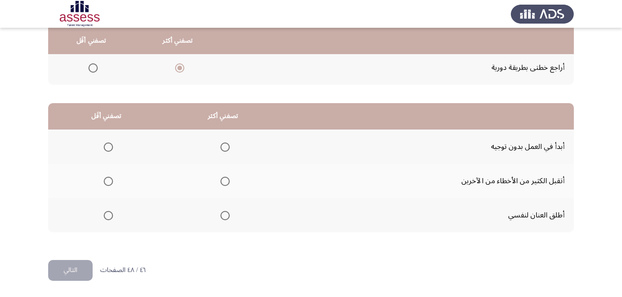
click at [224, 217] on span "Select an option" at bounding box center [224, 215] width 9 height 9
click at [224, 217] on input "Select an option" at bounding box center [224, 215] width 9 height 9
click at [109, 147] on span "Select an option" at bounding box center [108, 147] width 9 height 9
click at [109, 147] on input "Select an option" at bounding box center [108, 147] width 9 height 9
click at [74, 268] on button "التالي" at bounding box center [70, 270] width 44 height 21
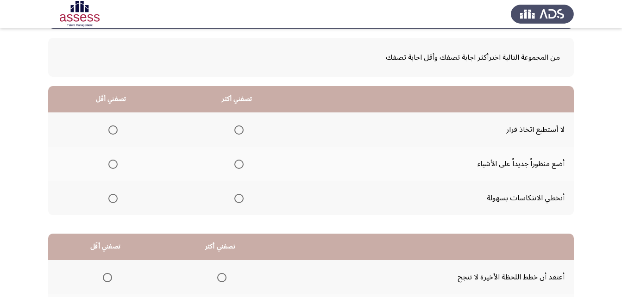
scroll to position [44, 0]
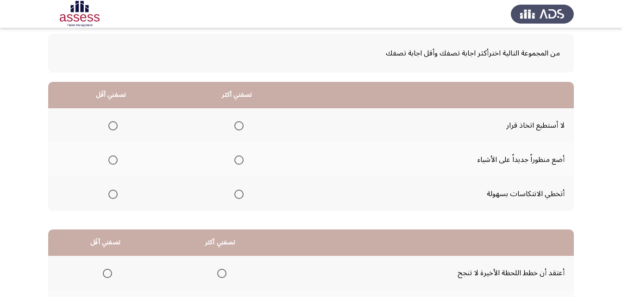
click at [237, 162] on span "Select an option" at bounding box center [238, 160] width 9 height 9
click at [237, 162] on input "Select an option" at bounding box center [238, 160] width 9 height 9
click at [108, 124] on span "Select an option" at bounding box center [112, 125] width 9 height 9
click at [108, 124] on input "Select an option" at bounding box center [112, 125] width 9 height 9
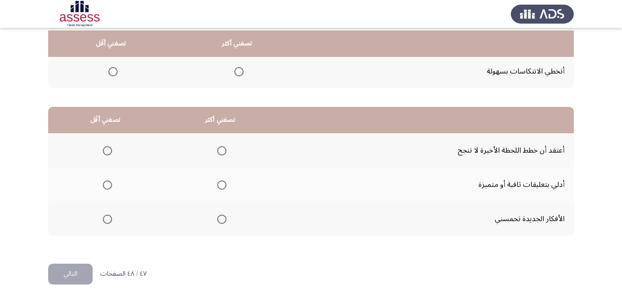
scroll to position [169, 0]
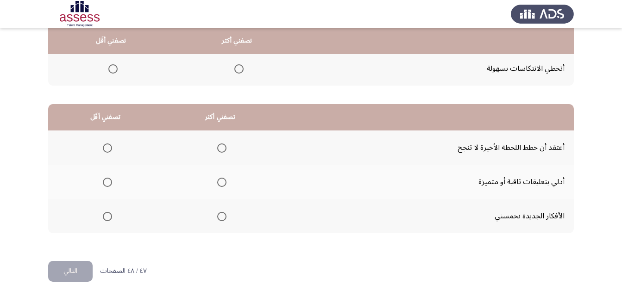
click at [217, 219] on span "Select an option" at bounding box center [221, 216] width 9 height 9
click at [217, 219] on input "Select an option" at bounding box center [221, 216] width 9 height 9
click at [106, 150] on span "Select an option" at bounding box center [107, 147] width 9 height 9
click at [106, 150] on input "Select an option" at bounding box center [107, 147] width 9 height 9
click at [77, 272] on button "التالي" at bounding box center [70, 271] width 44 height 21
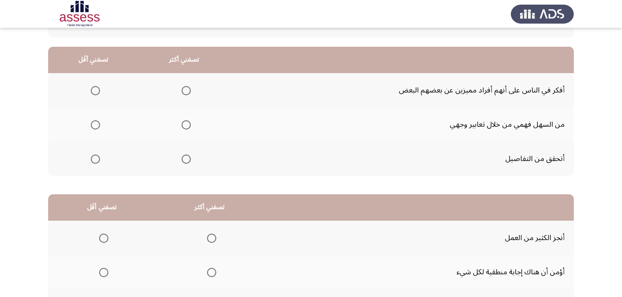
scroll to position [75, 0]
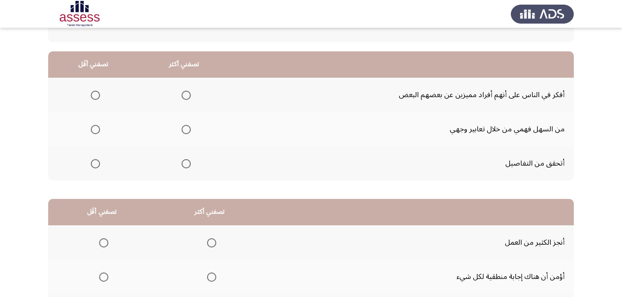
click at [185, 94] on span "Select an option" at bounding box center [185, 95] width 9 height 9
click at [185, 94] on input "Select an option" at bounding box center [185, 95] width 9 height 9
click at [93, 131] on span "Select an option" at bounding box center [95, 129] width 9 height 9
click at [93, 131] on input "Select an option" at bounding box center [95, 129] width 9 height 9
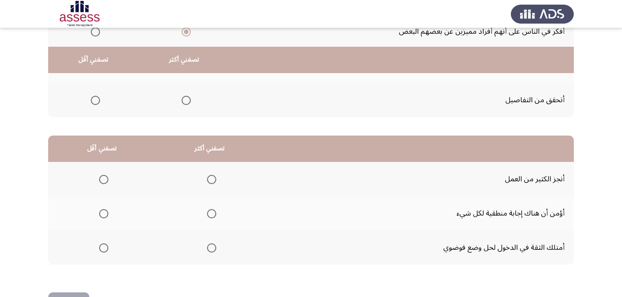
scroll to position [170, 0]
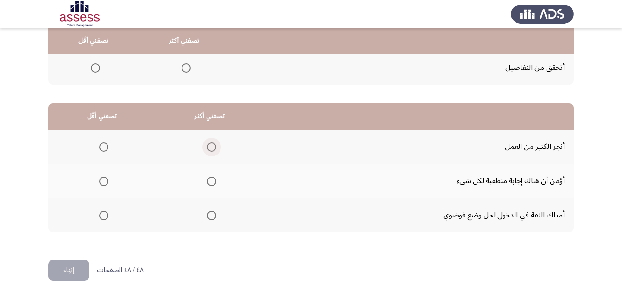
click at [211, 148] on span "Select an option" at bounding box center [211, 147] width 9 height 9
click at [211, 148] on input "Select an option" at bounding box center [211, 147] width 9 height 9
click at [102, 214] on span "Select an option" at bounding box center [103, 215] width 9 height 9
click at [102, 214] on input "Select an option" at bounding box center [103, 215] width 9 height 9
click at [102, 182] on span "Select an option" at bounding box center [103, 181] width 9 height 9
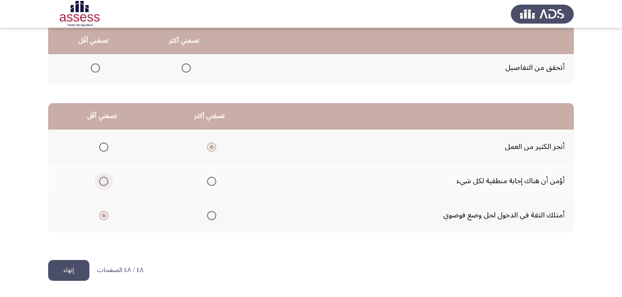
click at [102, 182] on input "Select an option" at bounding box center [103, 181] width 9 height 9
click at [74, 272] on button "إنهاء" at bounding box center [68, 270] width 41 height 21
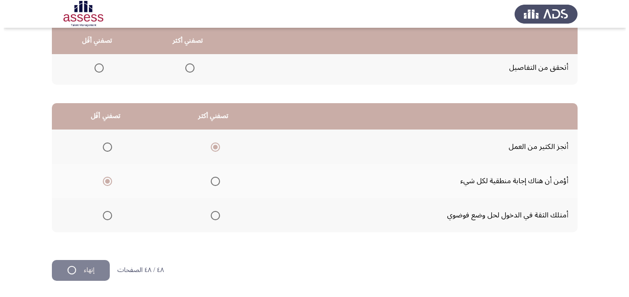
scroll to position [0, 0]
